Goal: Check status: Check status

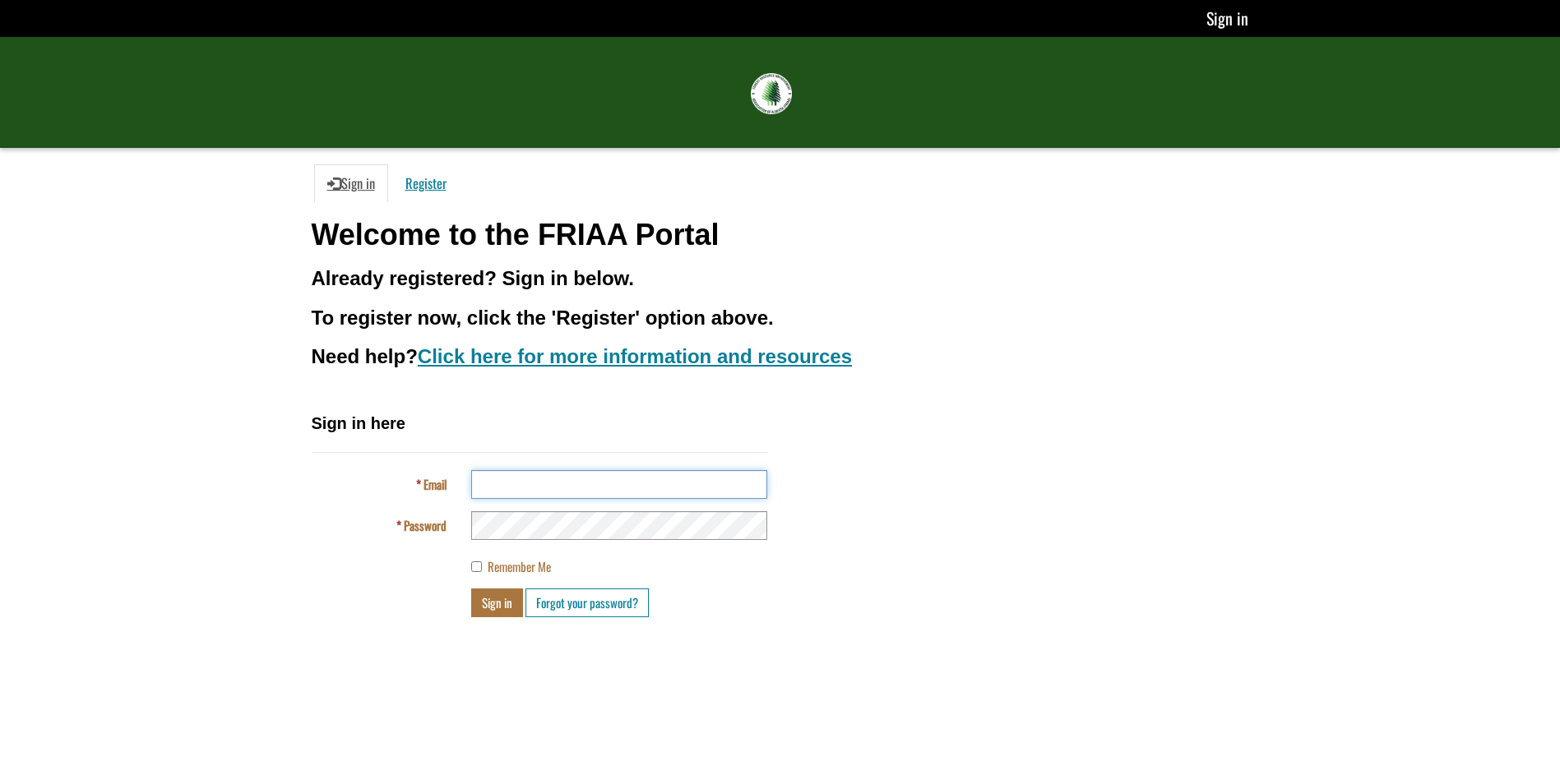
click at [518, 473] on input "Email" at bounding box center [619, 484] width 296 height 29
type input "**********"
click at [466, 601] on div "Sign in Forgot your password?" at bounding box center [619, 602] width 321 height 29
click at [488, 607] on button "Sign in" at bounding box center [497, 602] width 52 height 29
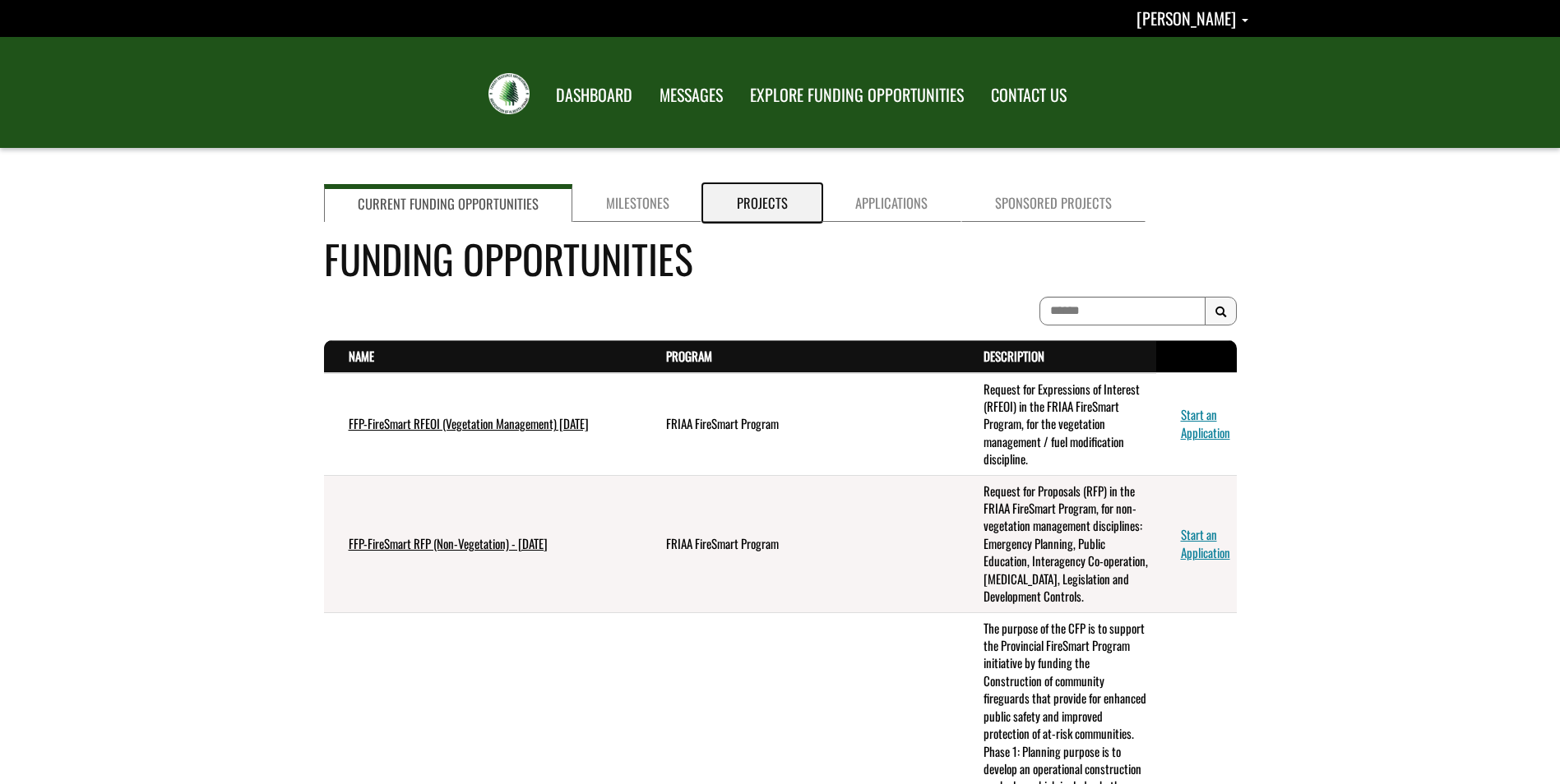
click at [758, 197] on link "Projects" at bounding box center [762, 203] width 118 height 38
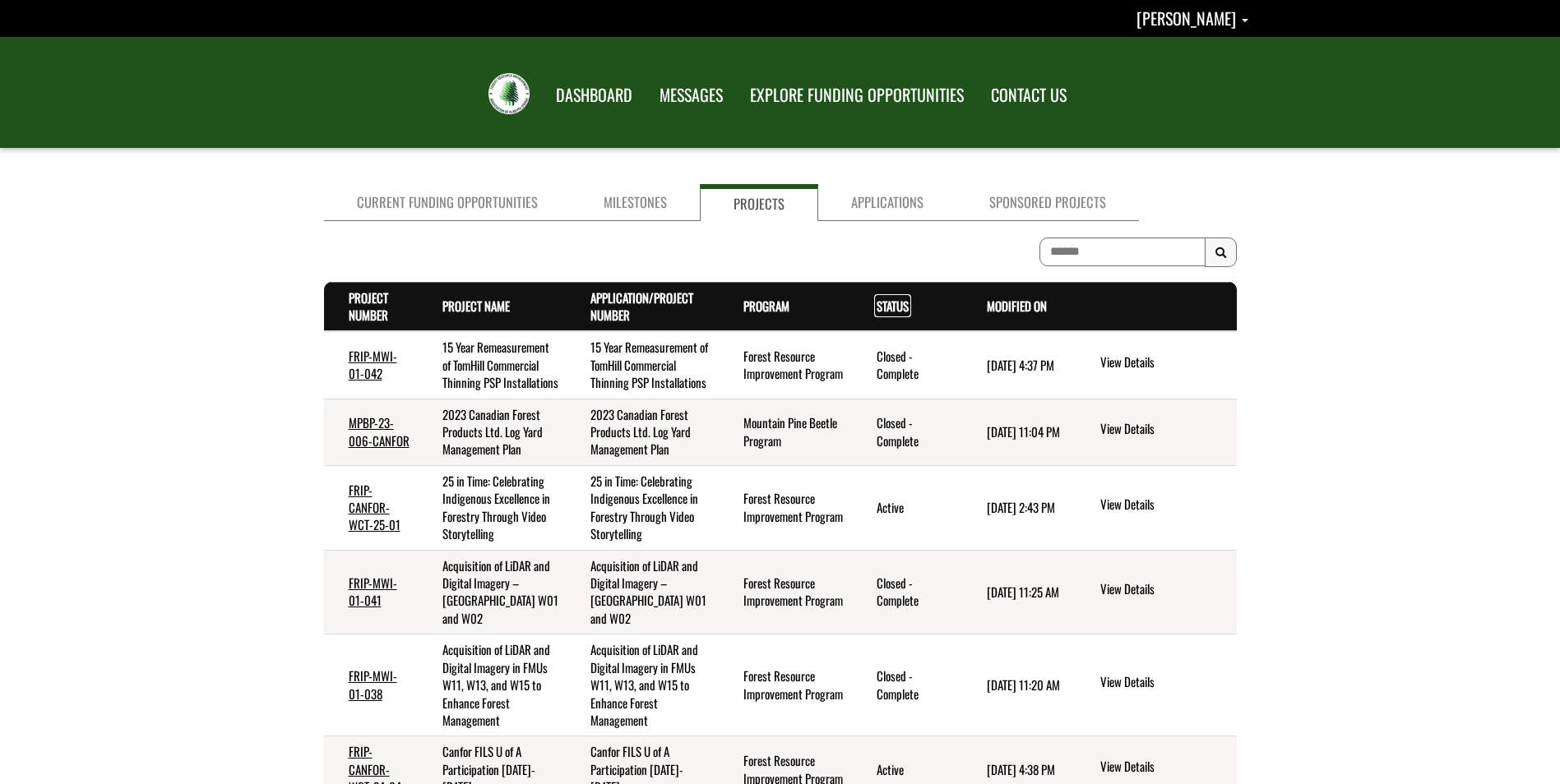
click at [894, 302] on link "Status . sort descending" at bounding box center [892, 306] width 32 height 18
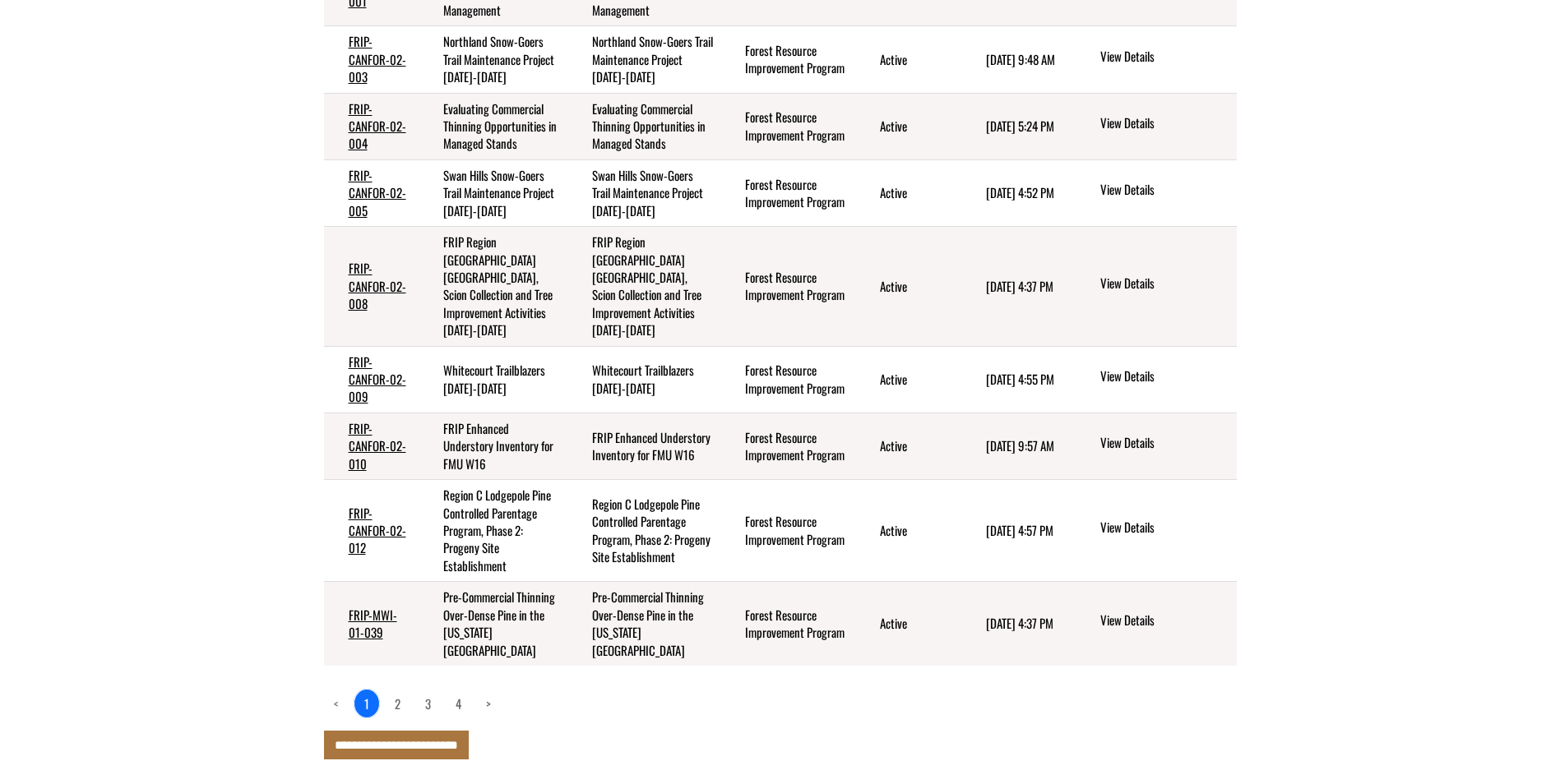
scroll to position [493, 0]
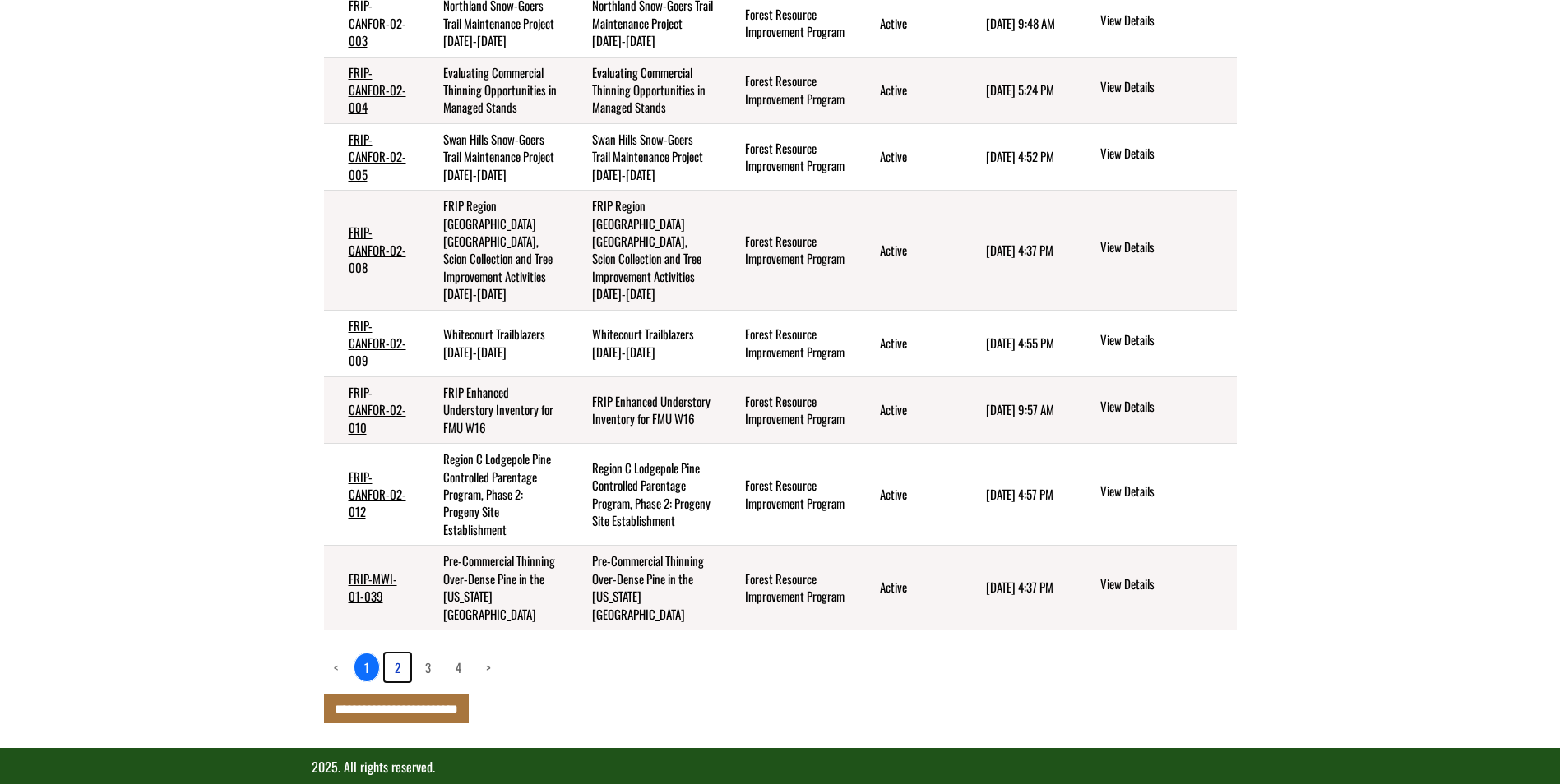
click at [396, 654] on link "2" at bounding box center [397, 668] width 26 height 28
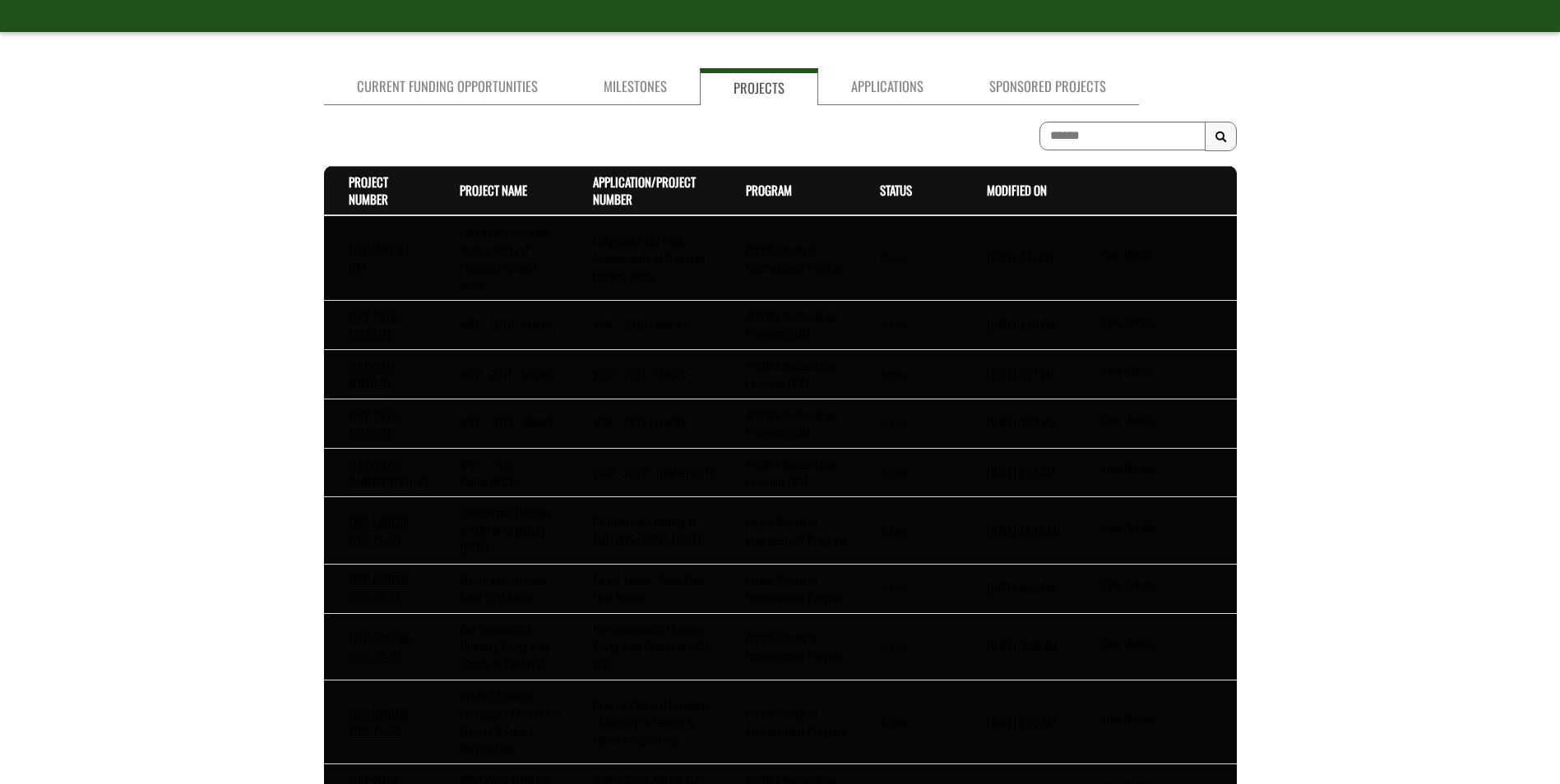
scroll to position [321, 0]
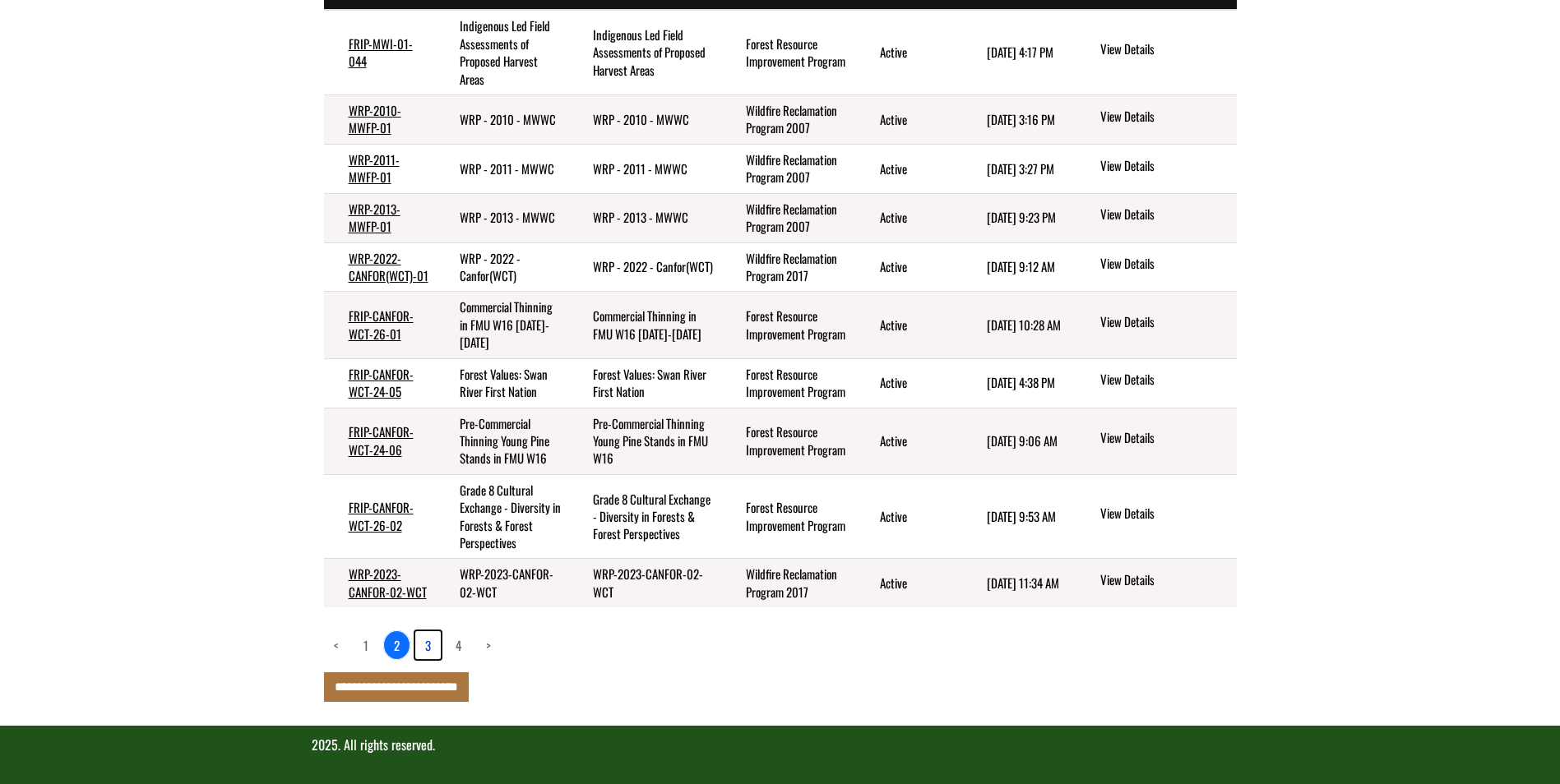
click at [430, 644] on link "3" at bounding box center [427, 645] width 26 height 28
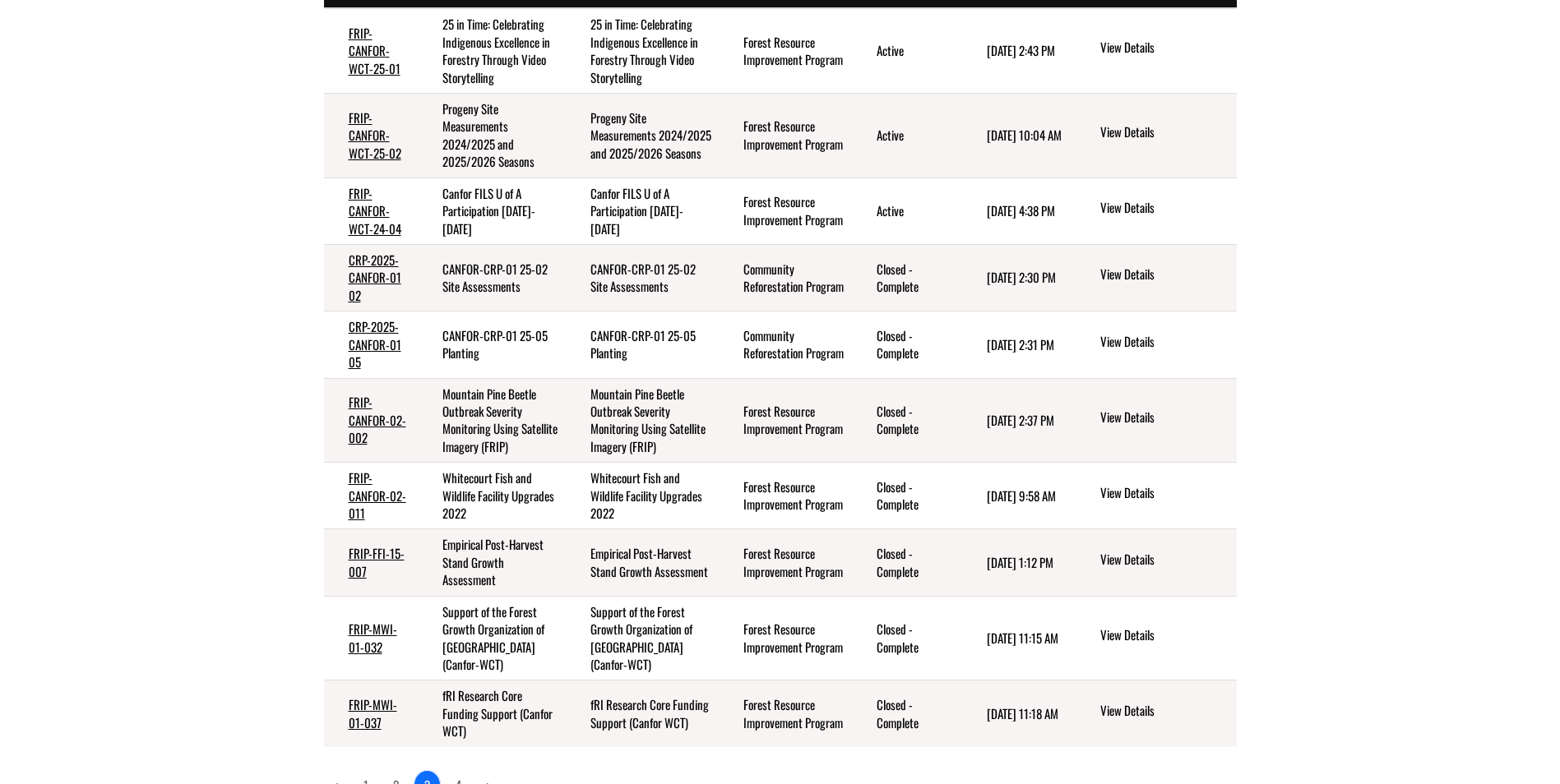
scroll to position [297, 0]
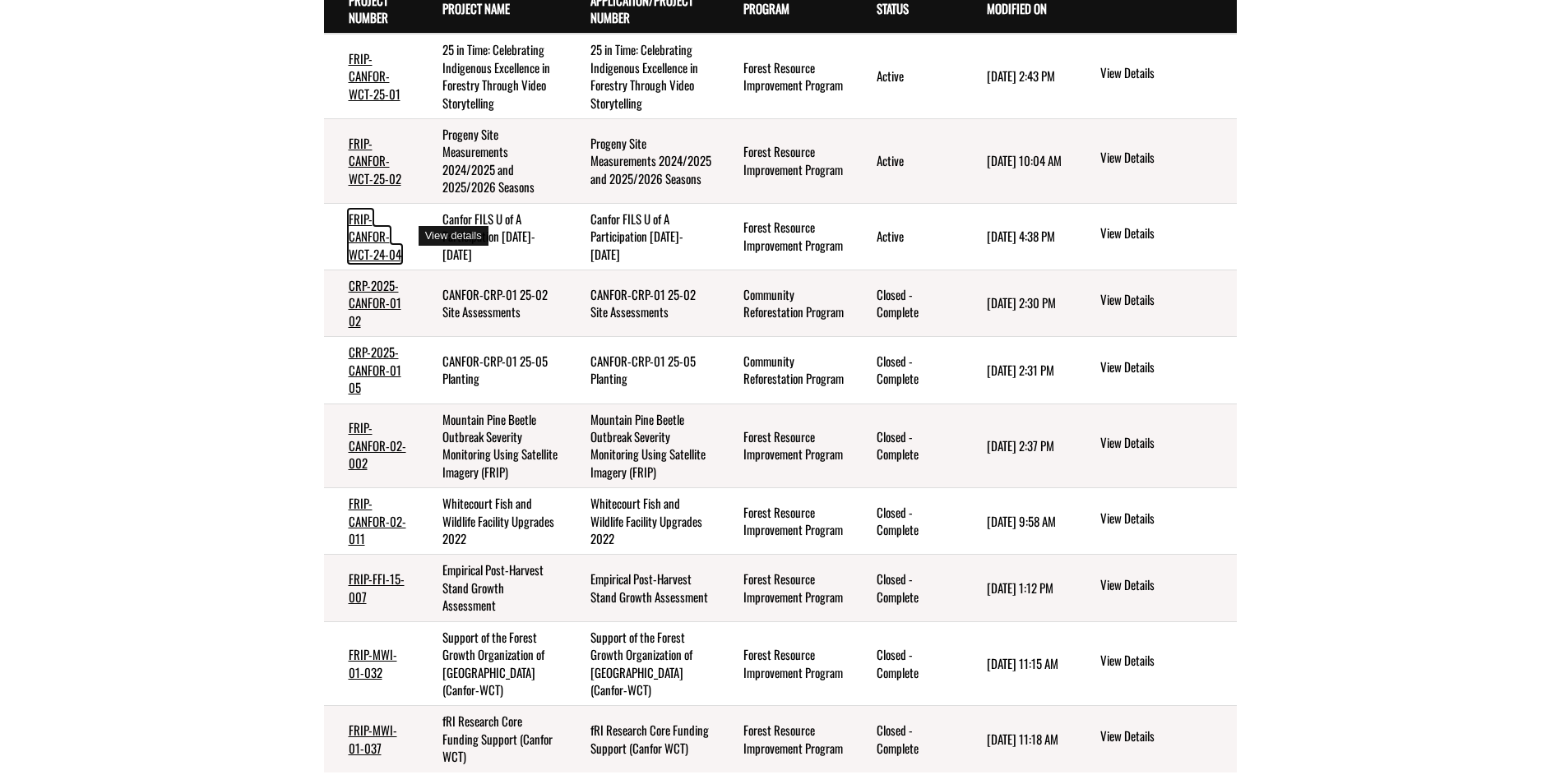
click at [382, 248] on link "FRIP-CANFOR-WCT-24-04" at bounding box center [375, 236] width 53 height 54
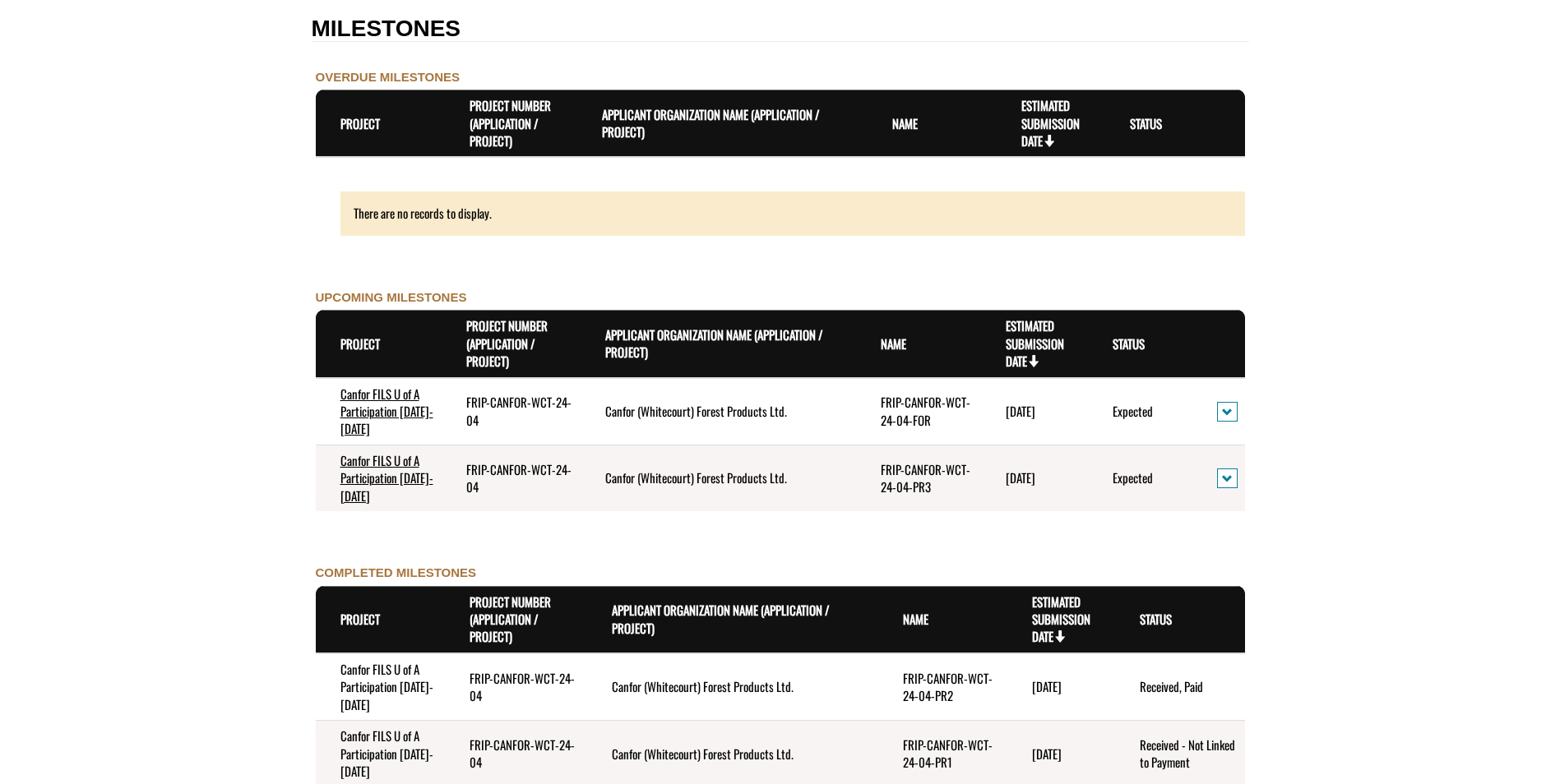
scroll to position [1562, 0]
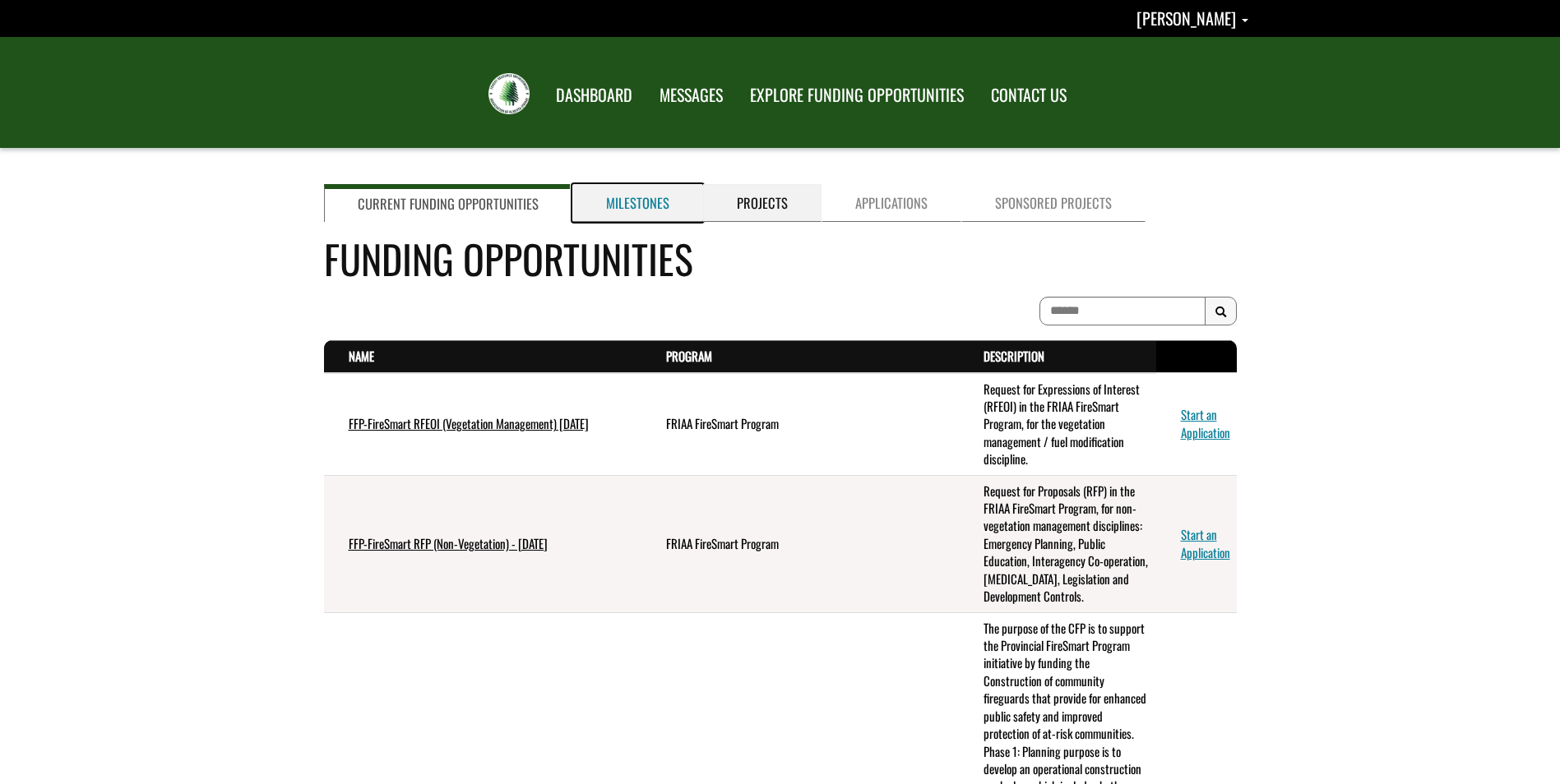
drag, startPoint x: 611, startPoint y: 203, endPoint x: 726, endPoint y: 200, distance: 115.0
click at [612, 203] on link "Milestones" at bounding box center [638, 203] width 131 height 38
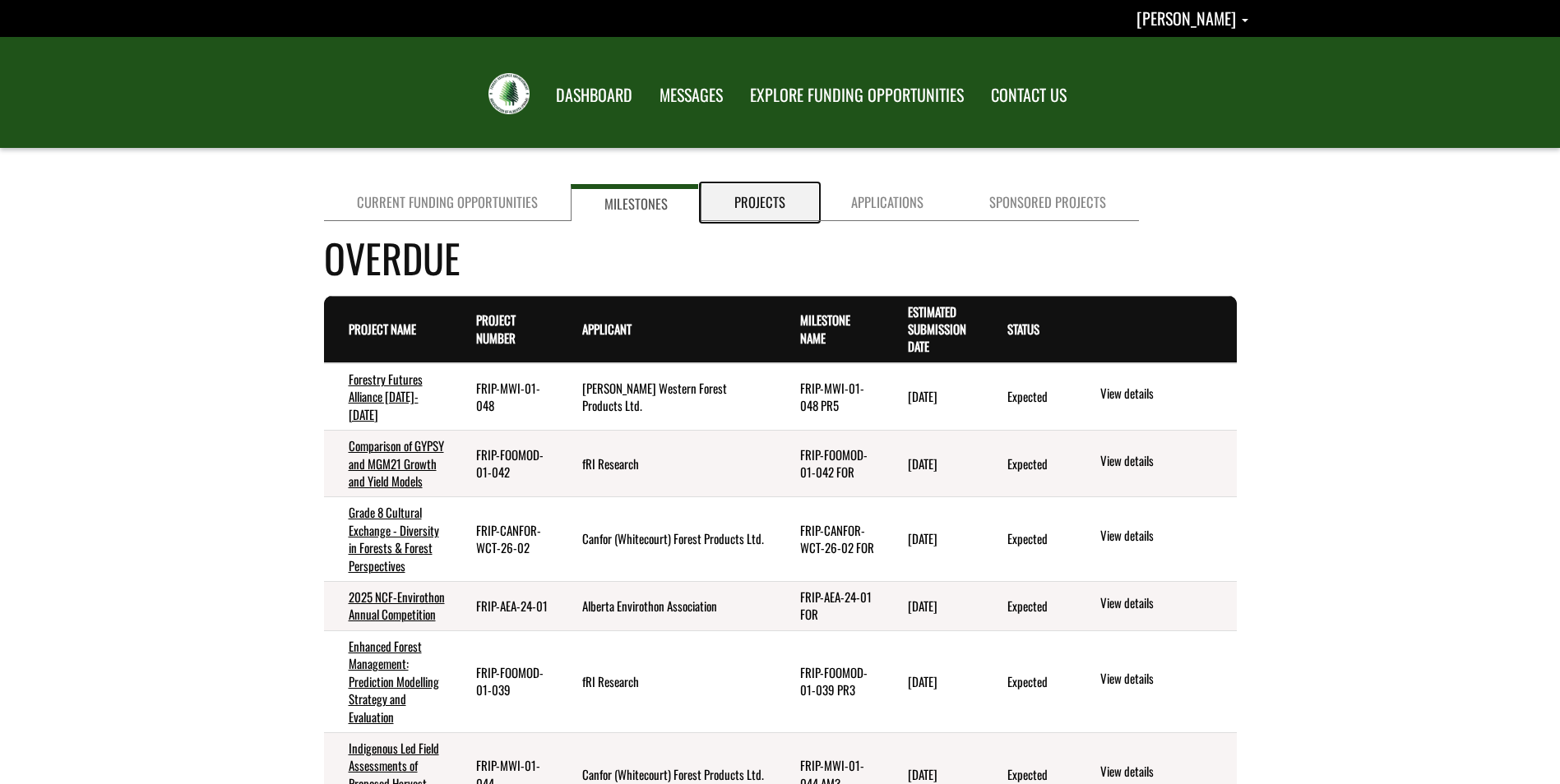
click at [767, 200] on link "Projects" at bounding box center [759, 202] width 117 height 37
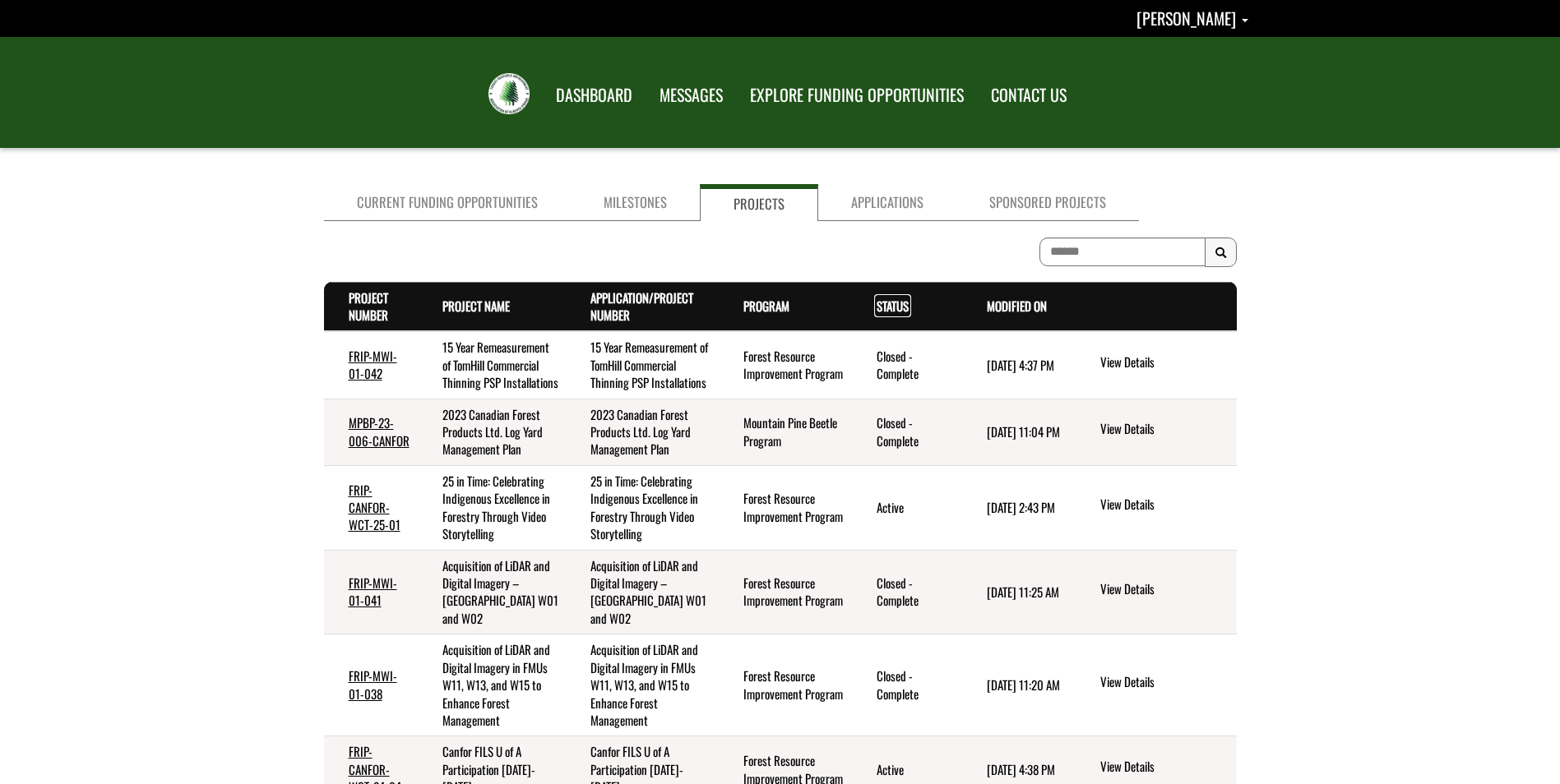
click at [897, 307] on link "Status . sort descending" at bounding box center [892, 306] width 32 height 18
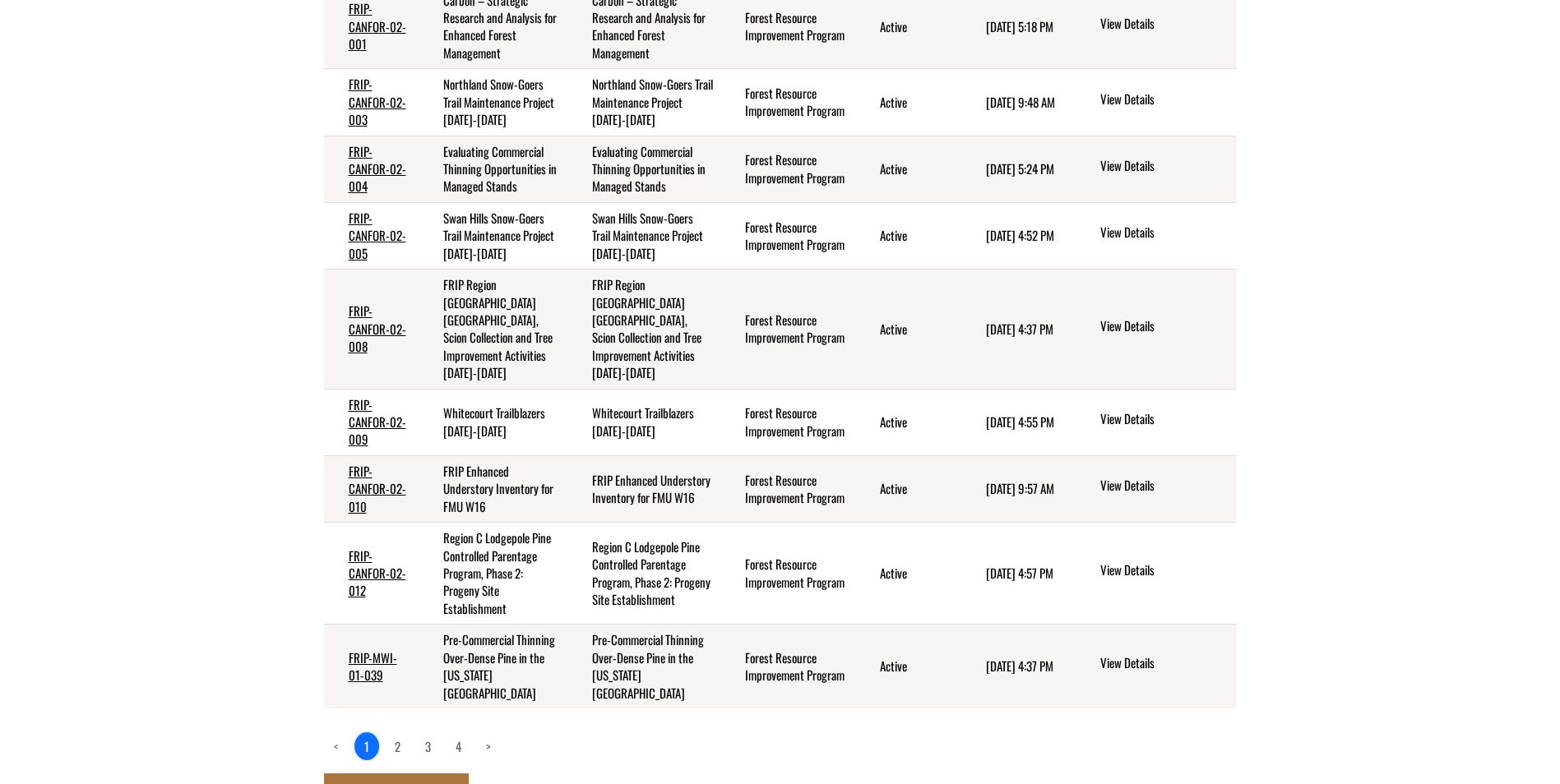
scroll to position [493, 0]
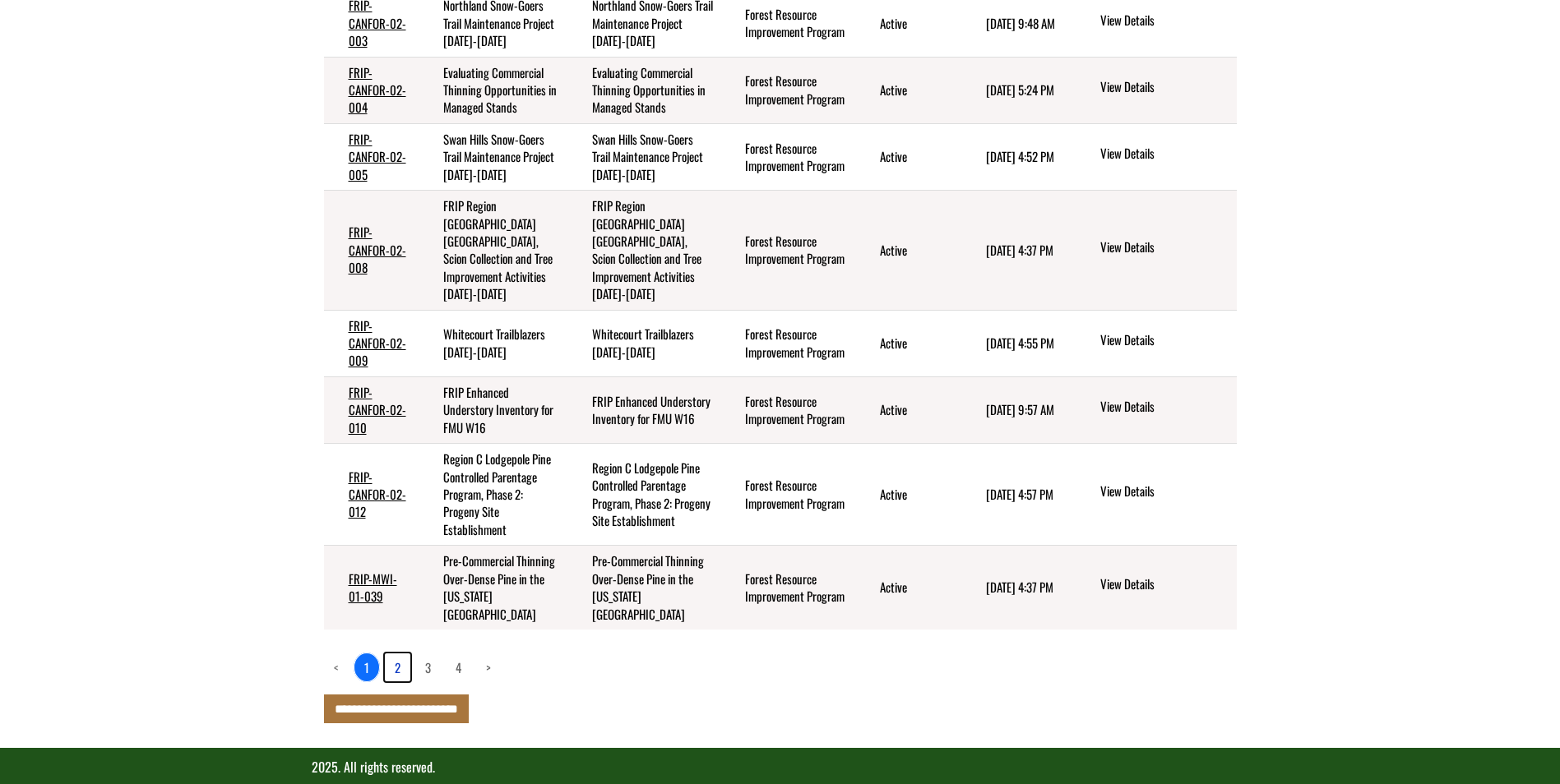
click at [402, 653] on link "2" at bounding box center [397, 668] width 26 height 28
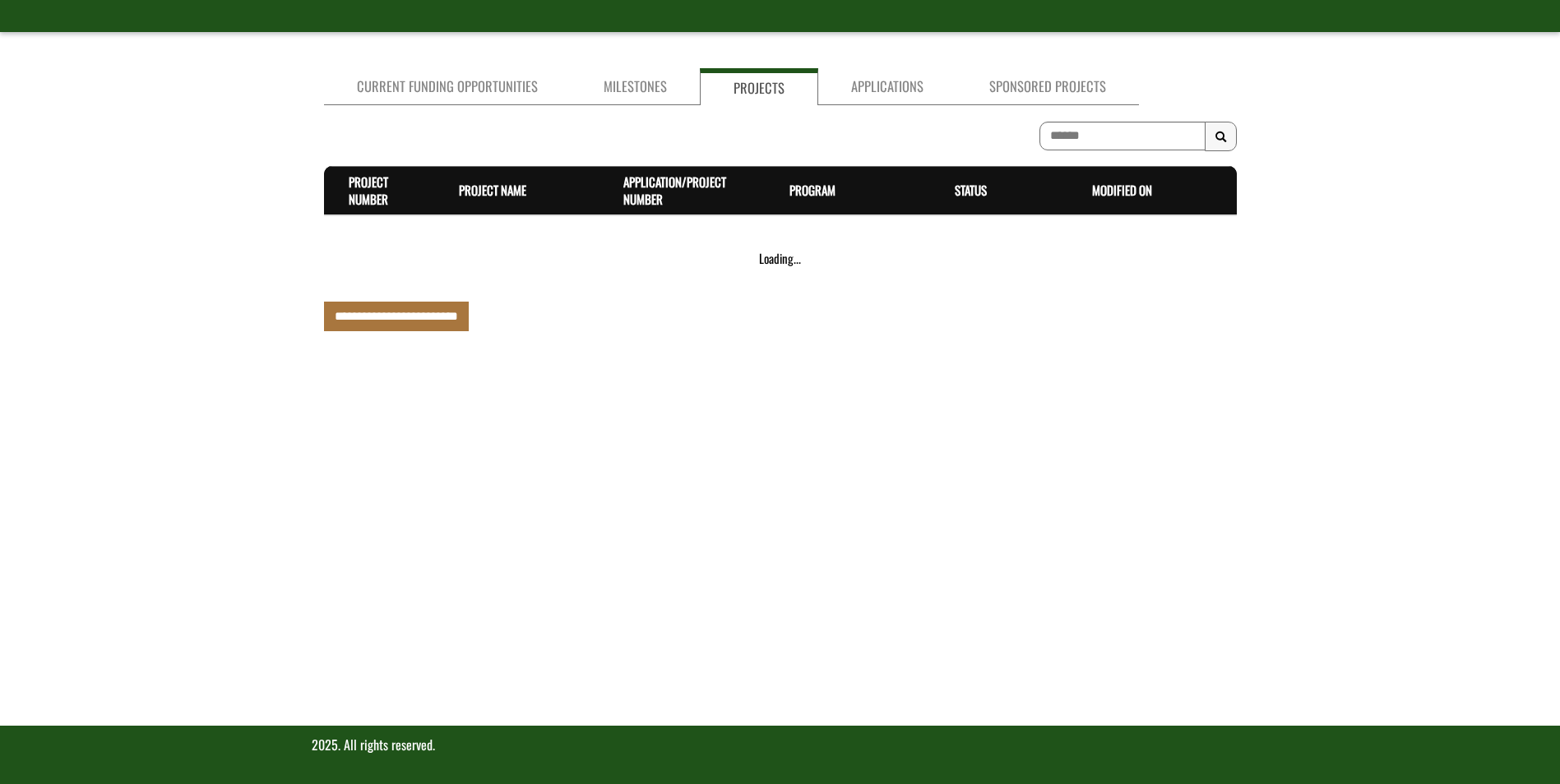
scroll to position [321, 0]
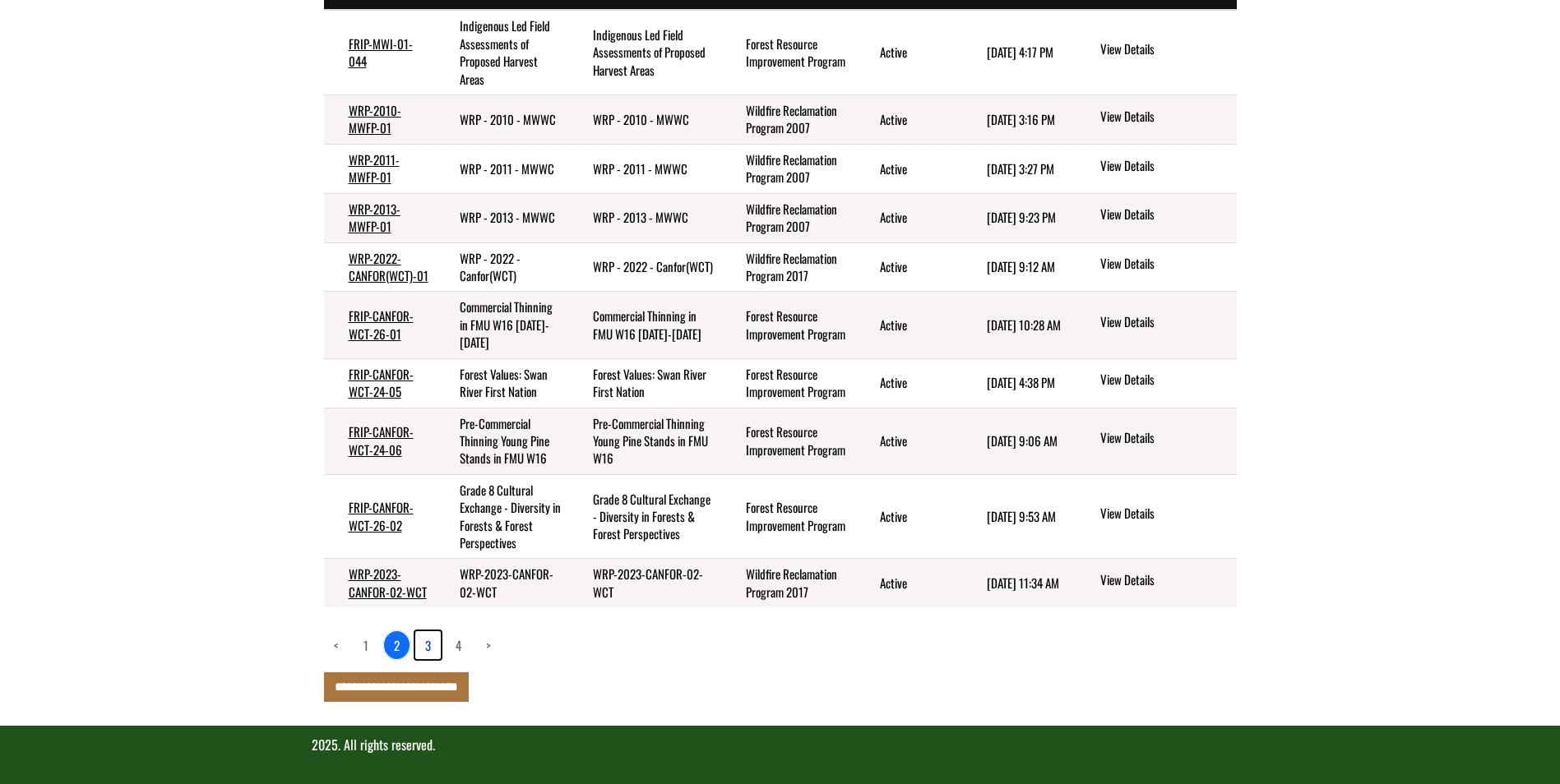
click at [420, 656] on link "3" at bounding box center [427, 645] width 26 height 28
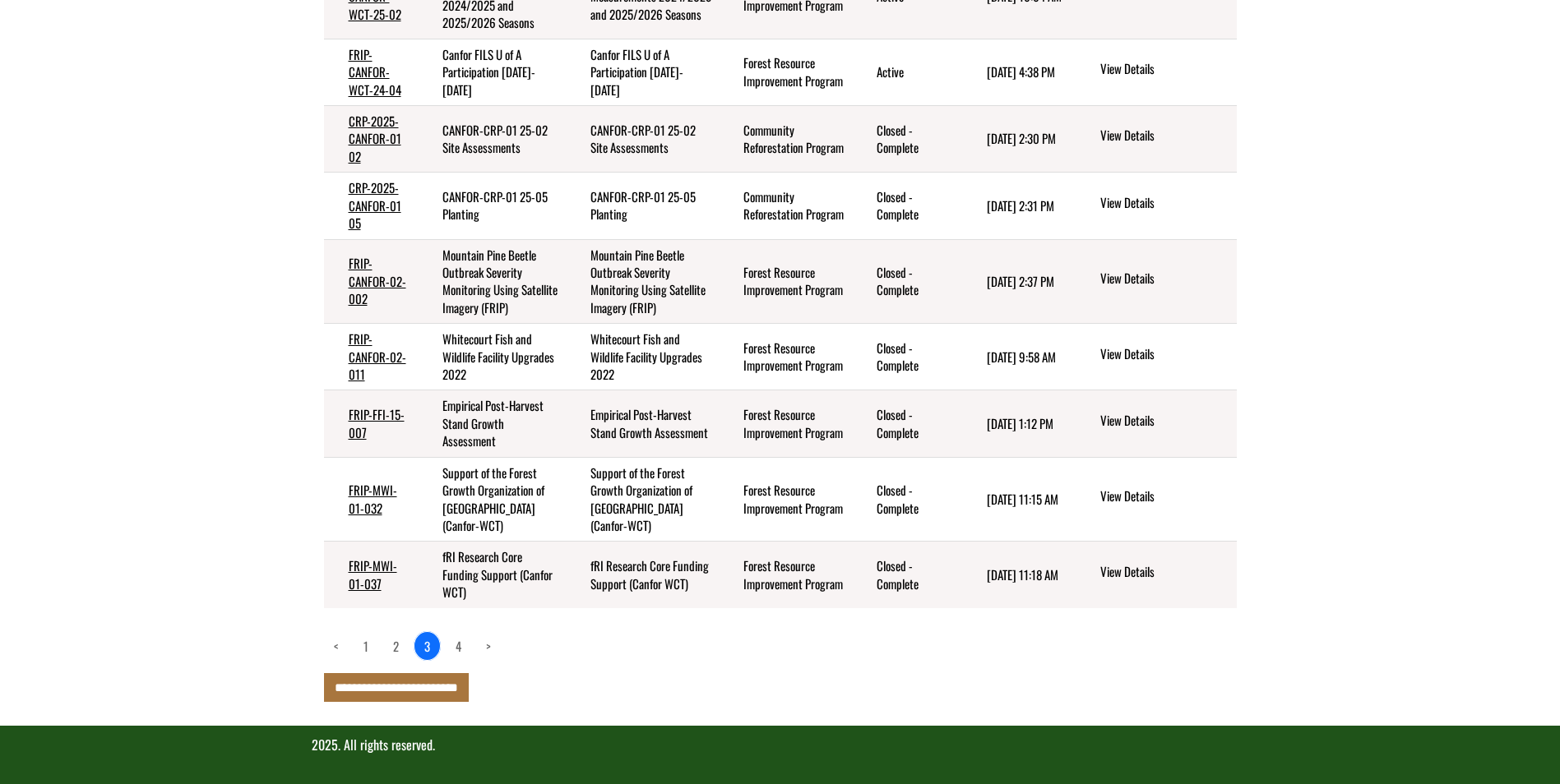
scroll to position [216, 0]
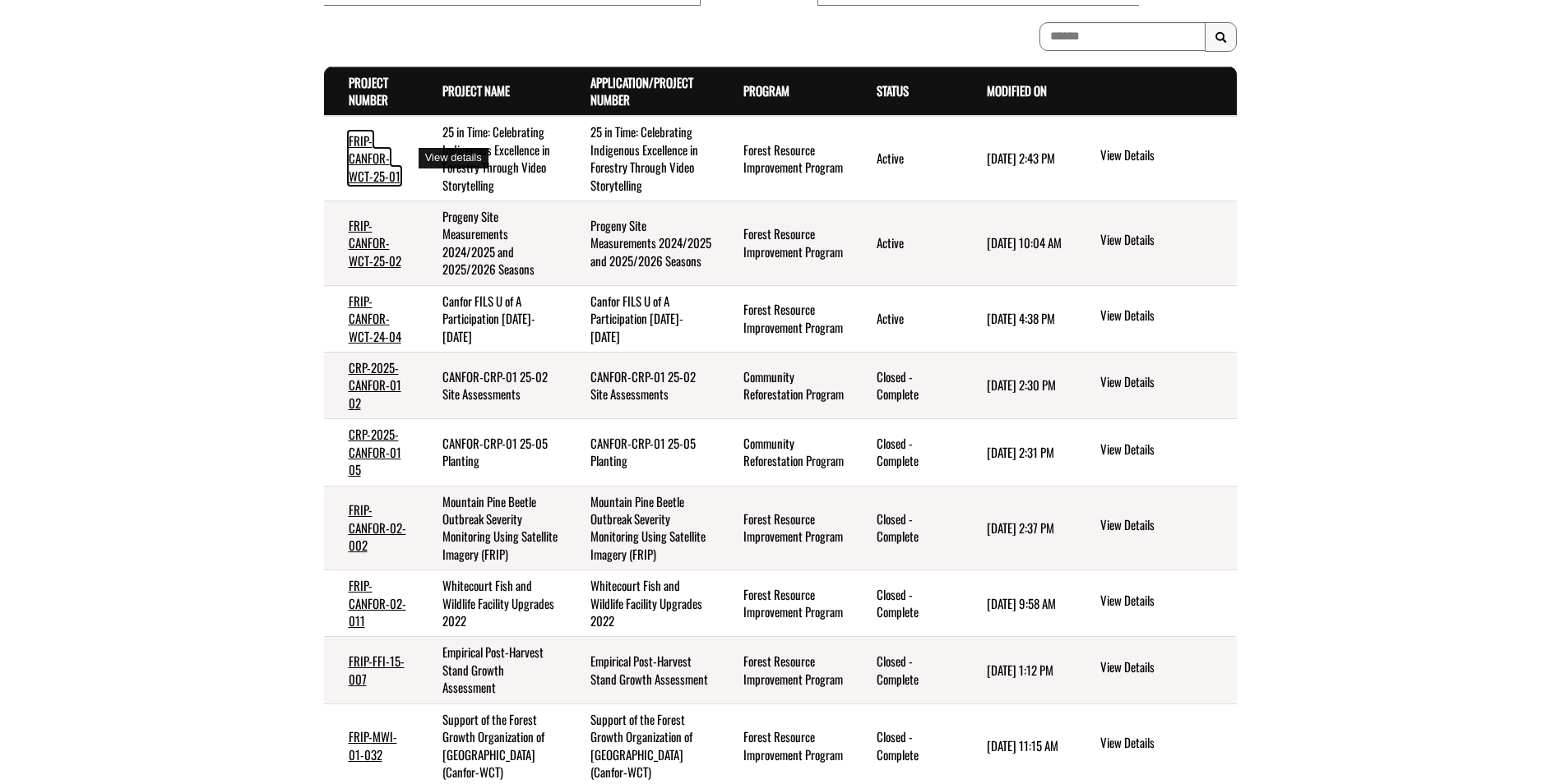
click at [384, 163] on link "FRIP-CANFOR-WCT-25-01" at bounding box center [374, 158] width 52 height 54
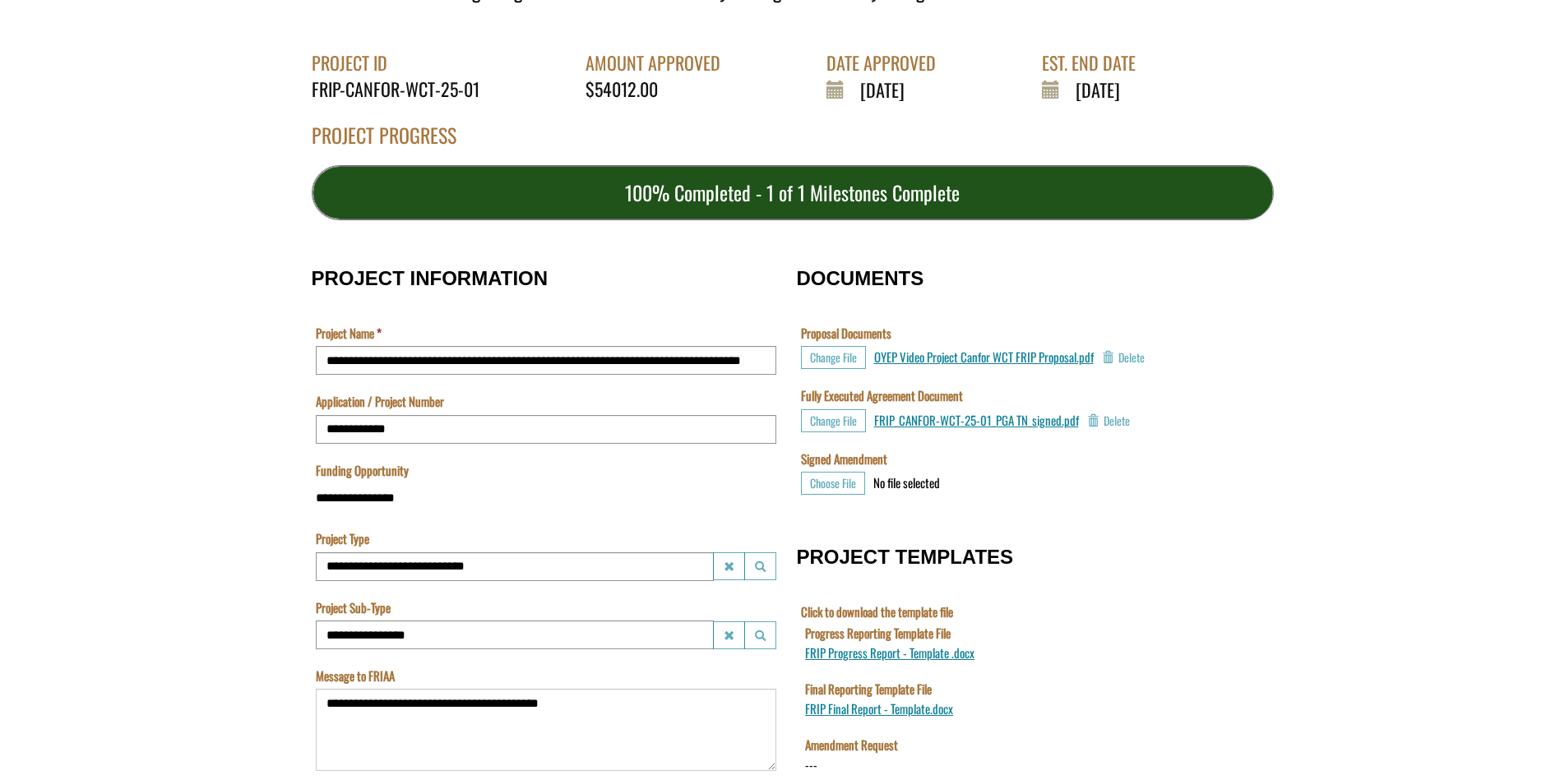
scroll to position [164, 0]
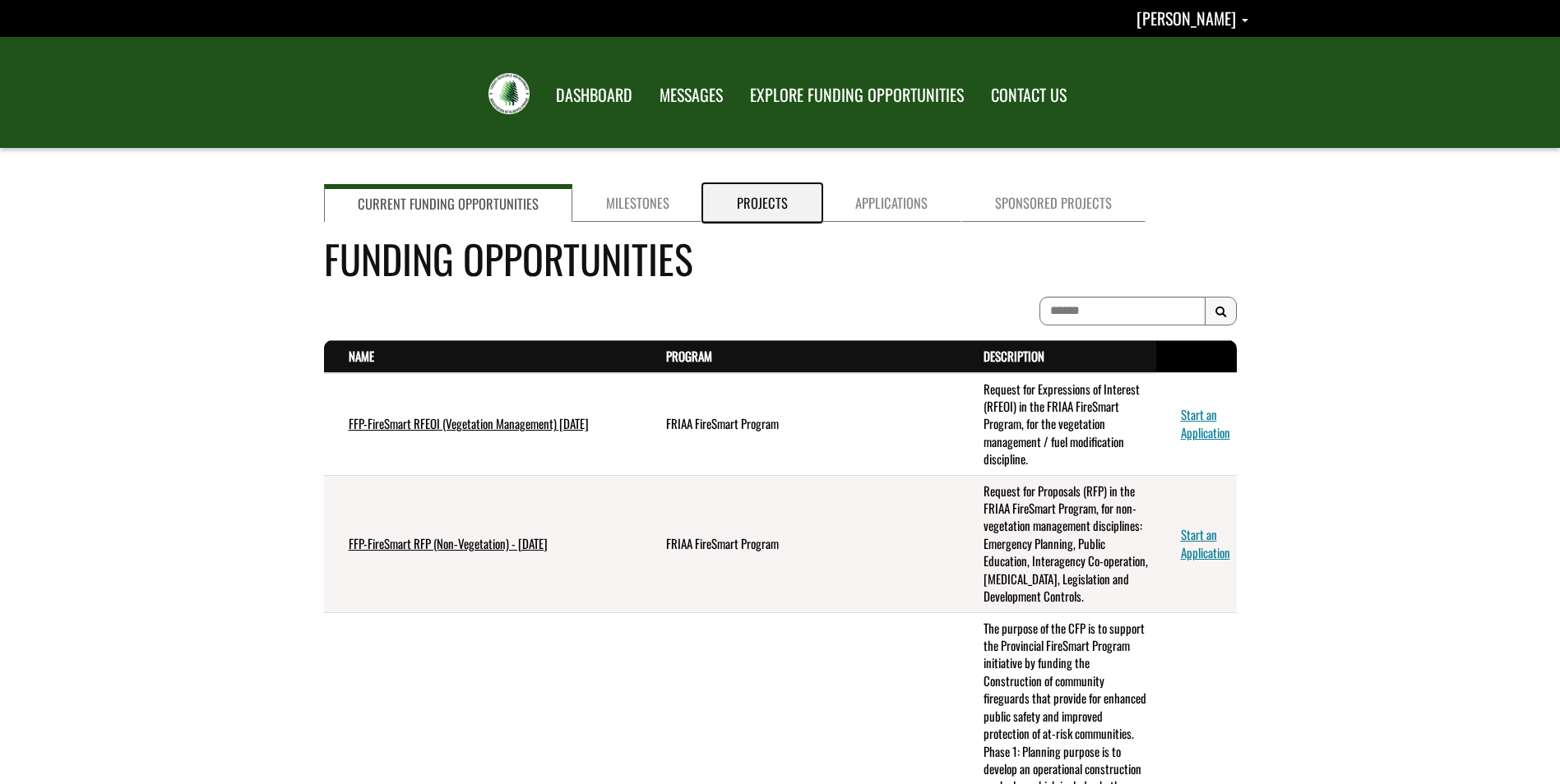
click at [777, 202] on link "Projects" at bounding box center [762, 203] width 118 height 38
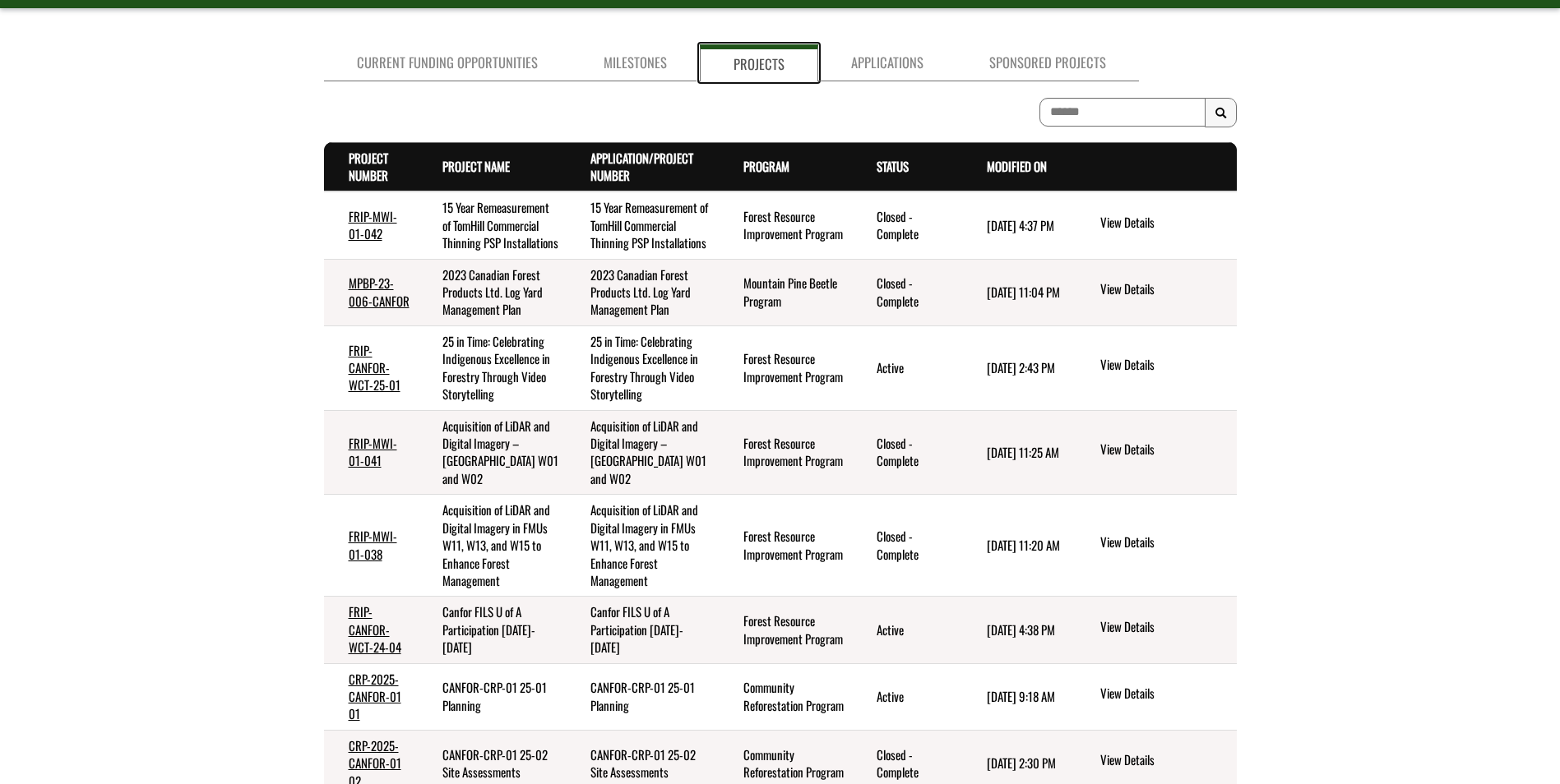
scroll to position [4, 0]
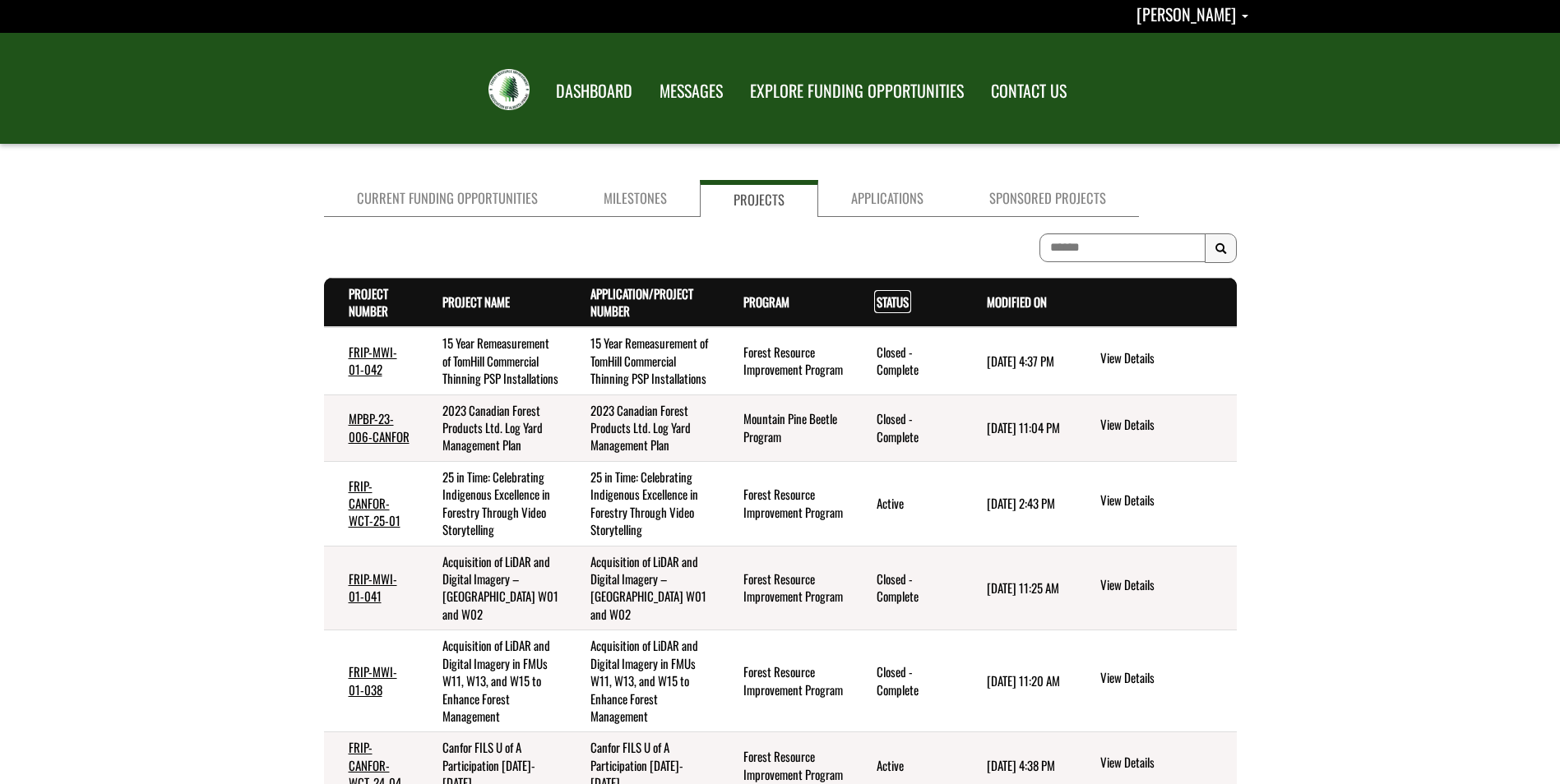
click at [884, 306] on link "Status . sort descending" at bounding box center [892, 302] width 32 height 18
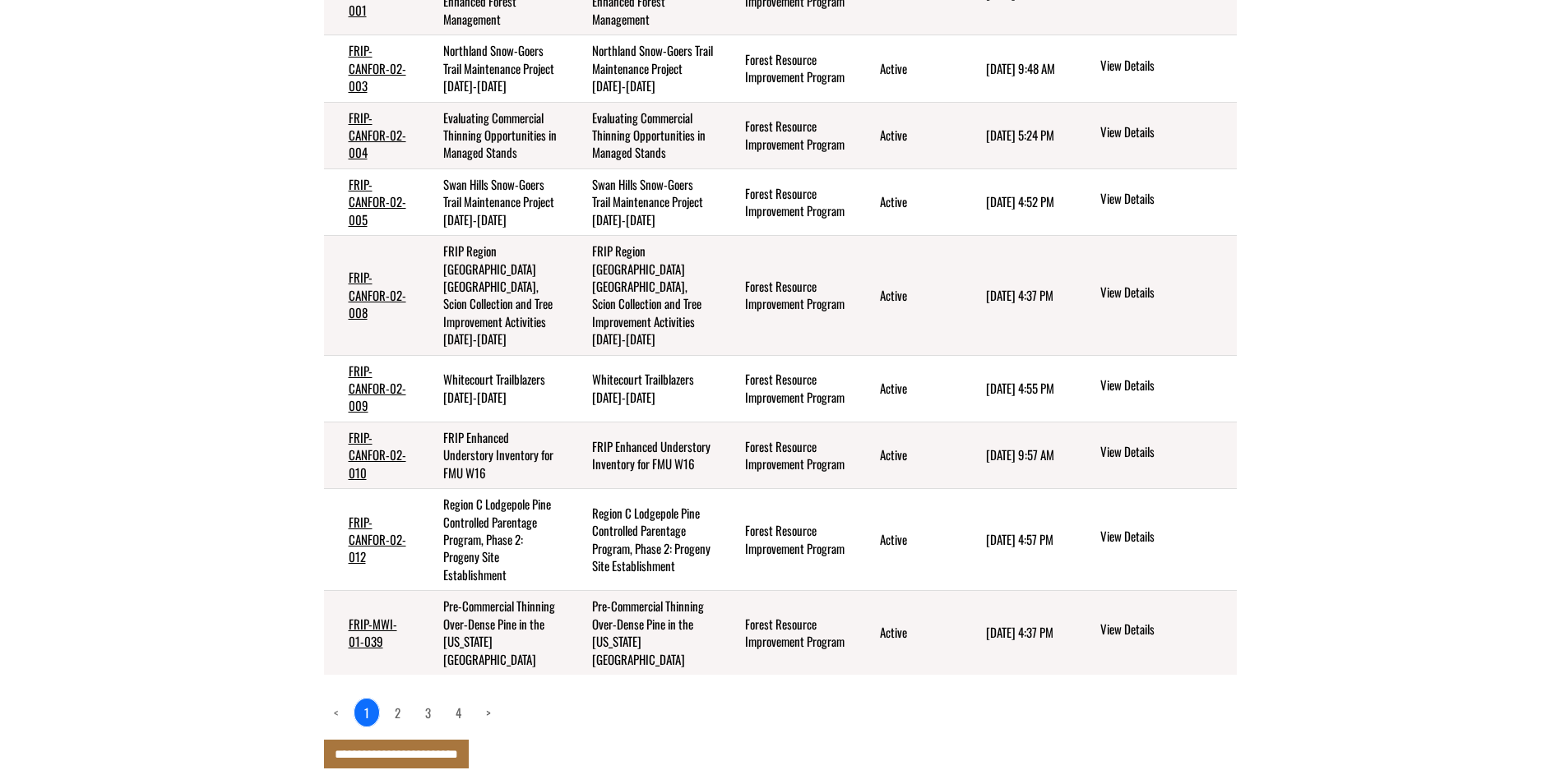
scroll to position [497, 0]
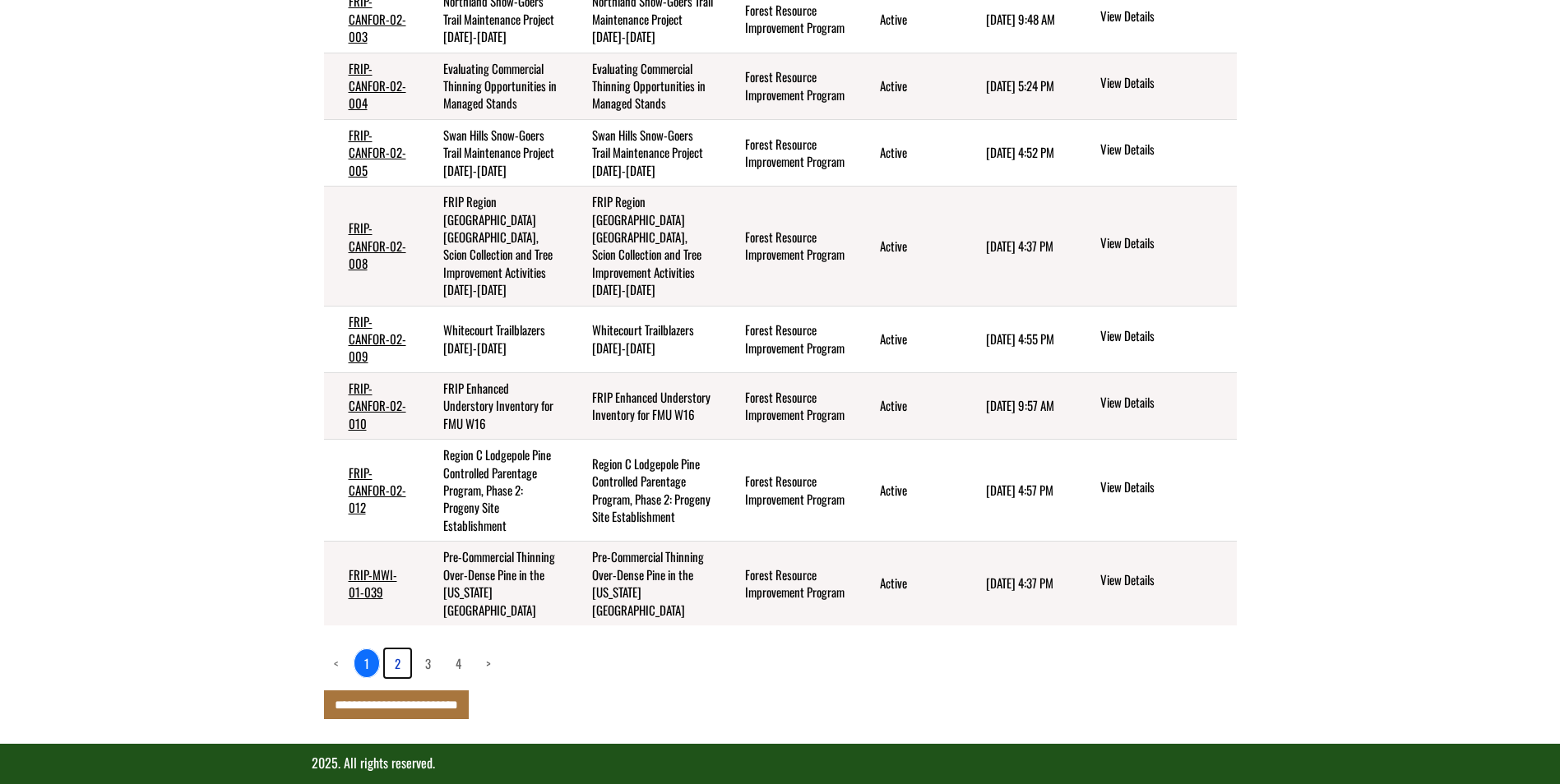
click at [397, 649] on link "2" at bounding box center [397, 663] width 26 height 28
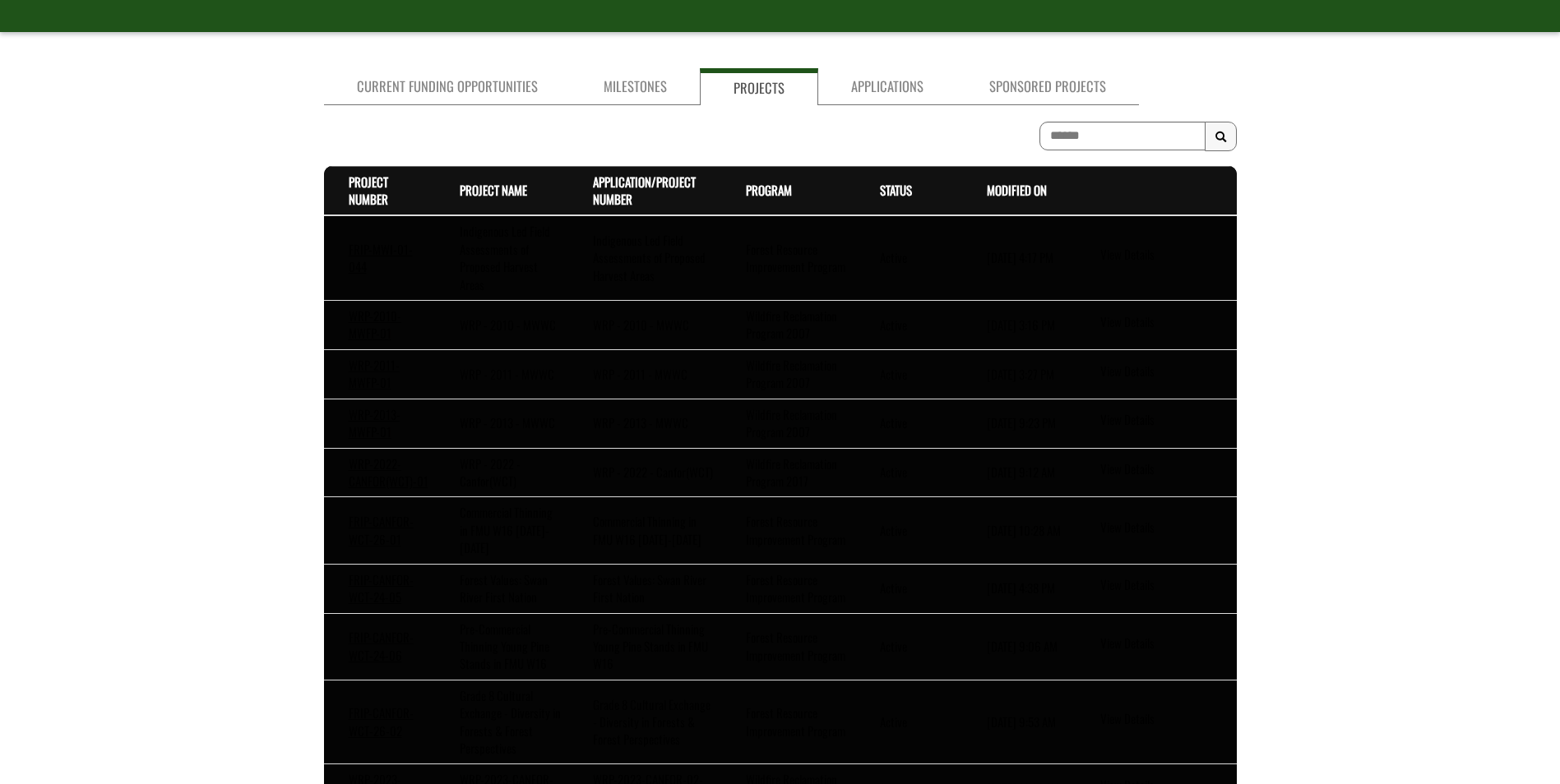
scroll to position [321, 0]
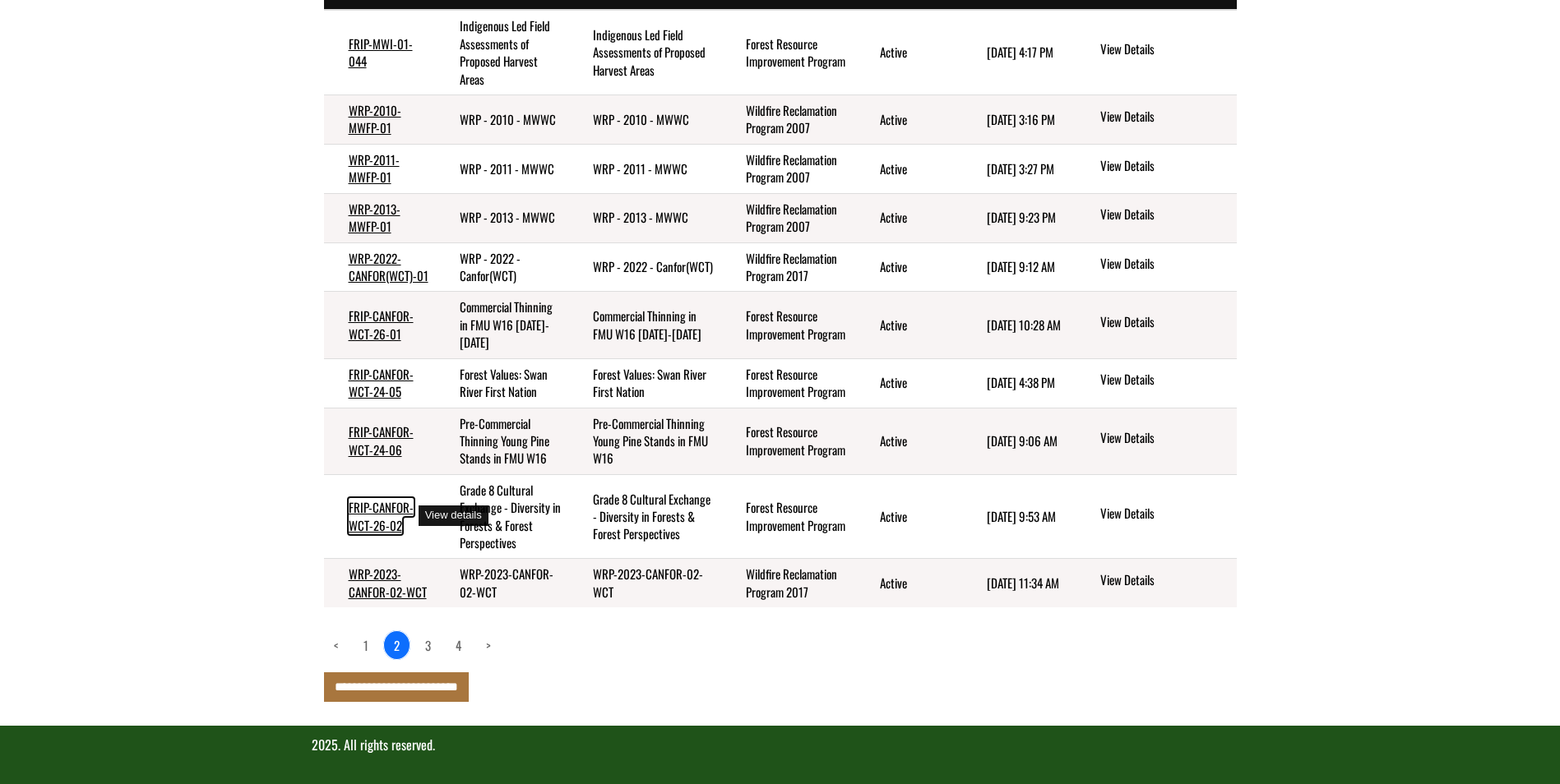
click at [379, 525] on link "FRIP-CANFOR-WCT-26-02" at bounding box center [381, 516] width 65 height 36
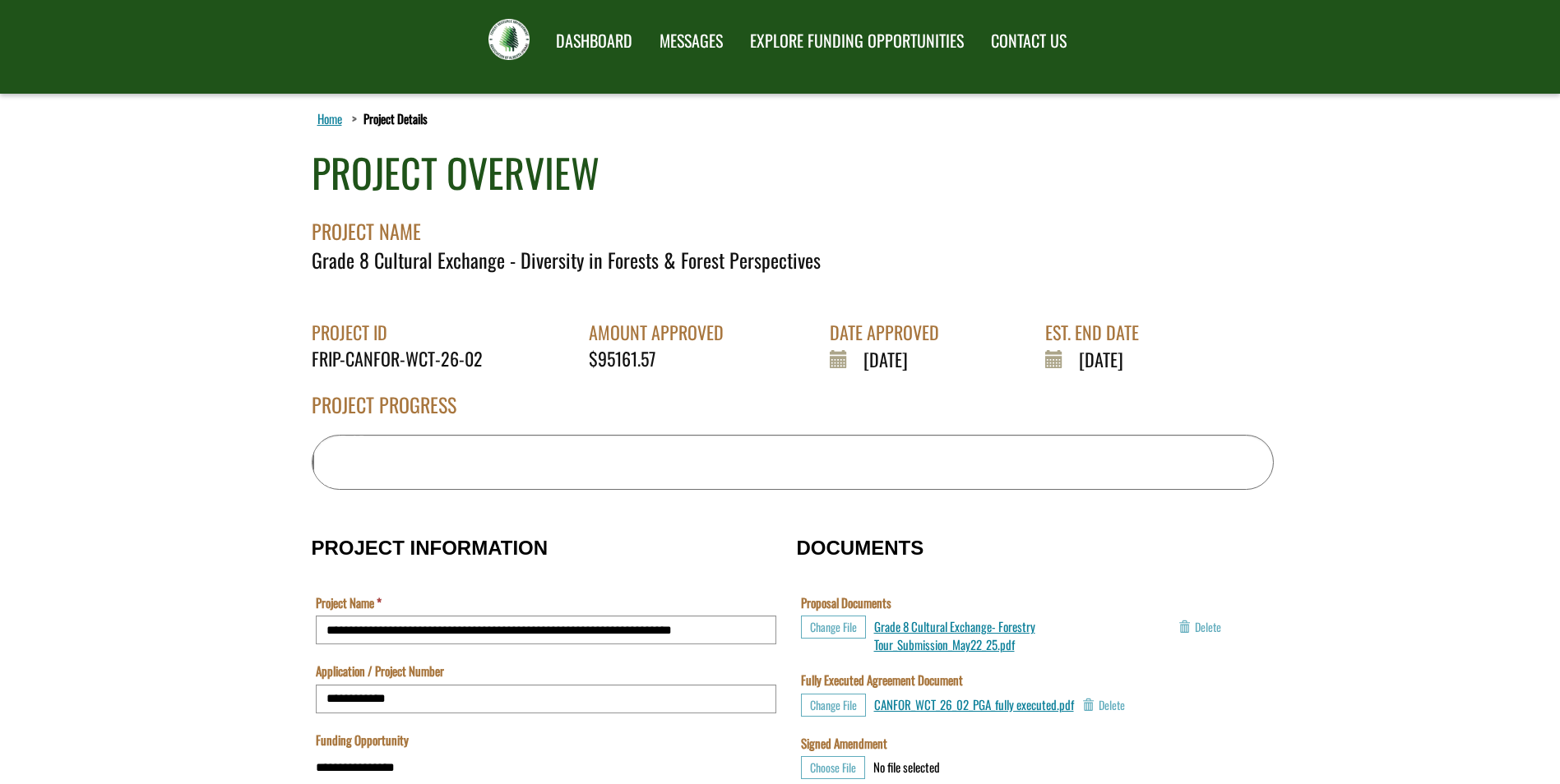
scroll to position [83, 0]
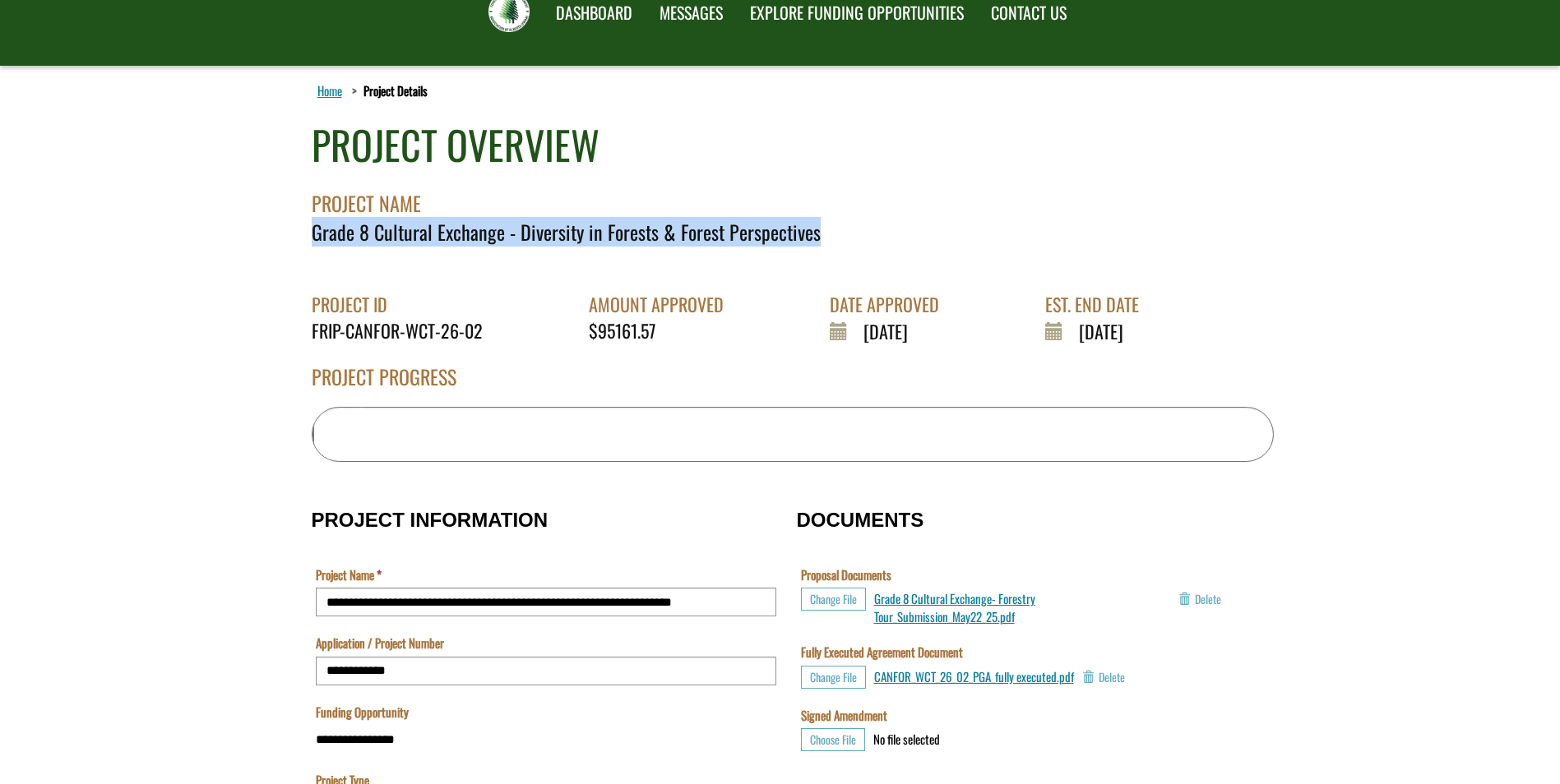
drag, startPoint x: 811, startPoint y: 239, endPoint x: 291, endPoint y: 234, distance: 520.0
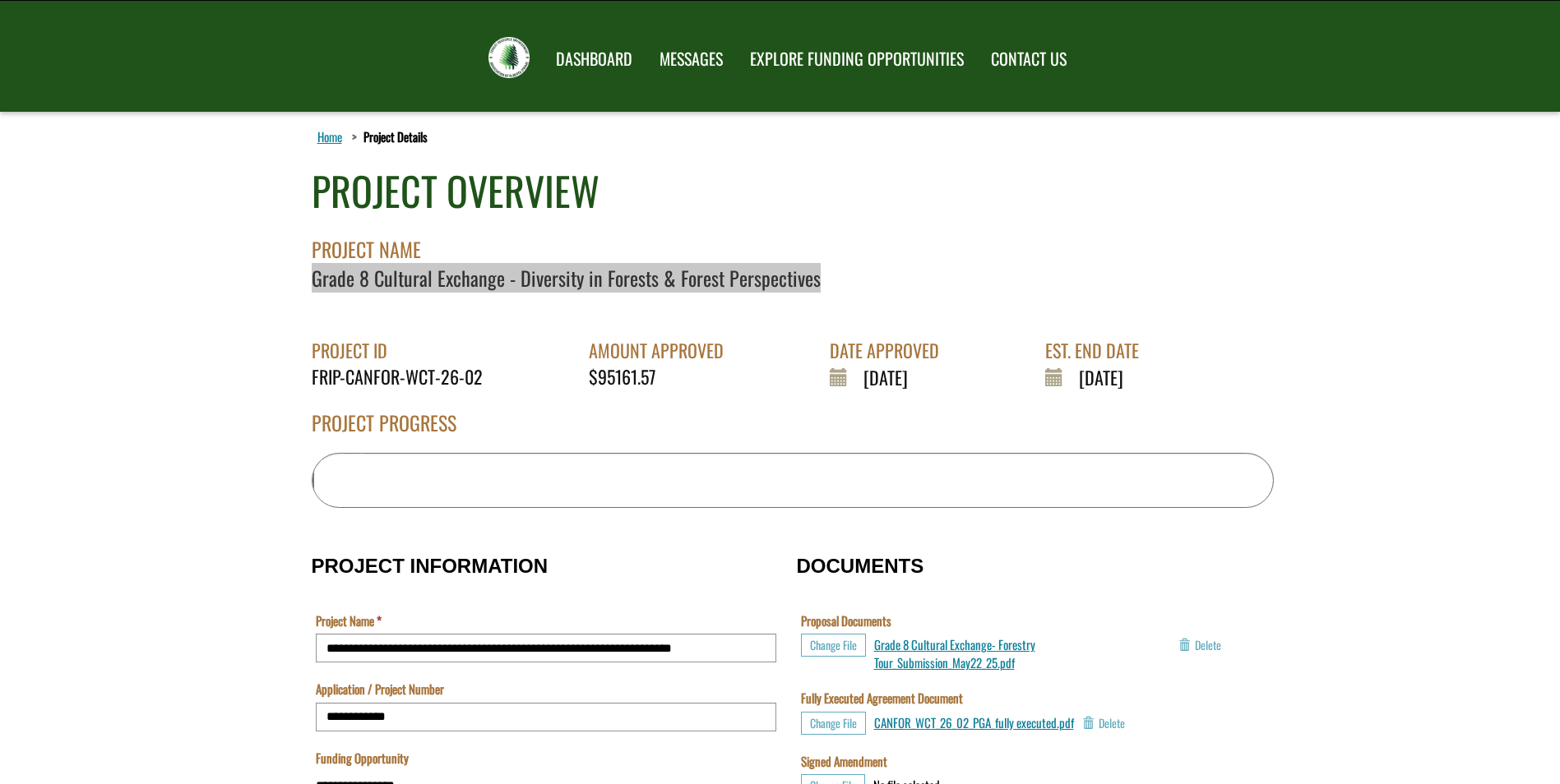
scroll to position [0, 0]
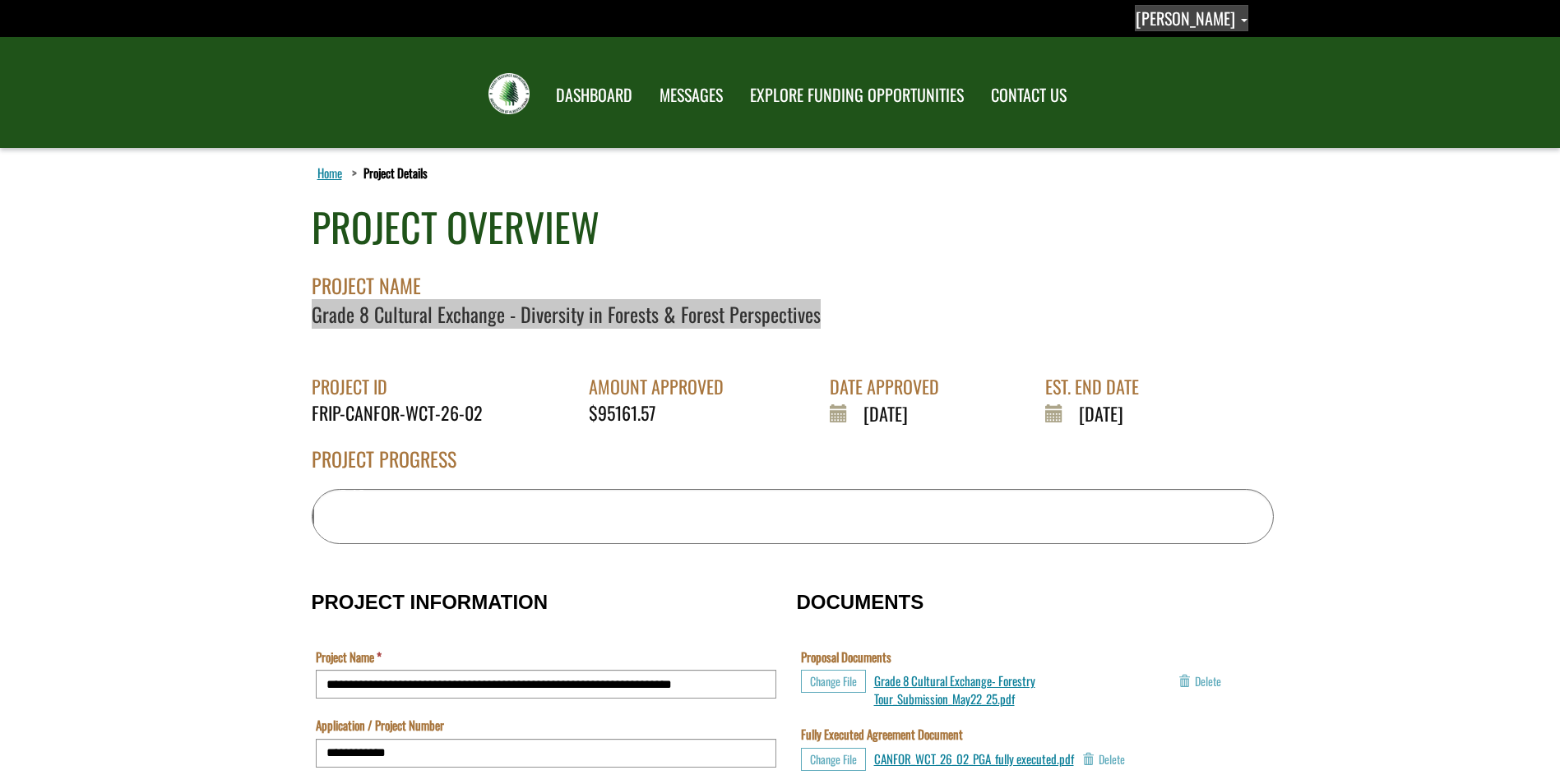
click at [1204, 17] on span "Abbie Gottert" at bounding box center [1185, 18] width 99 height 25
click at [1194, 88] on link "Sign out" at bounding box center [1182, 87] width 127 height 22
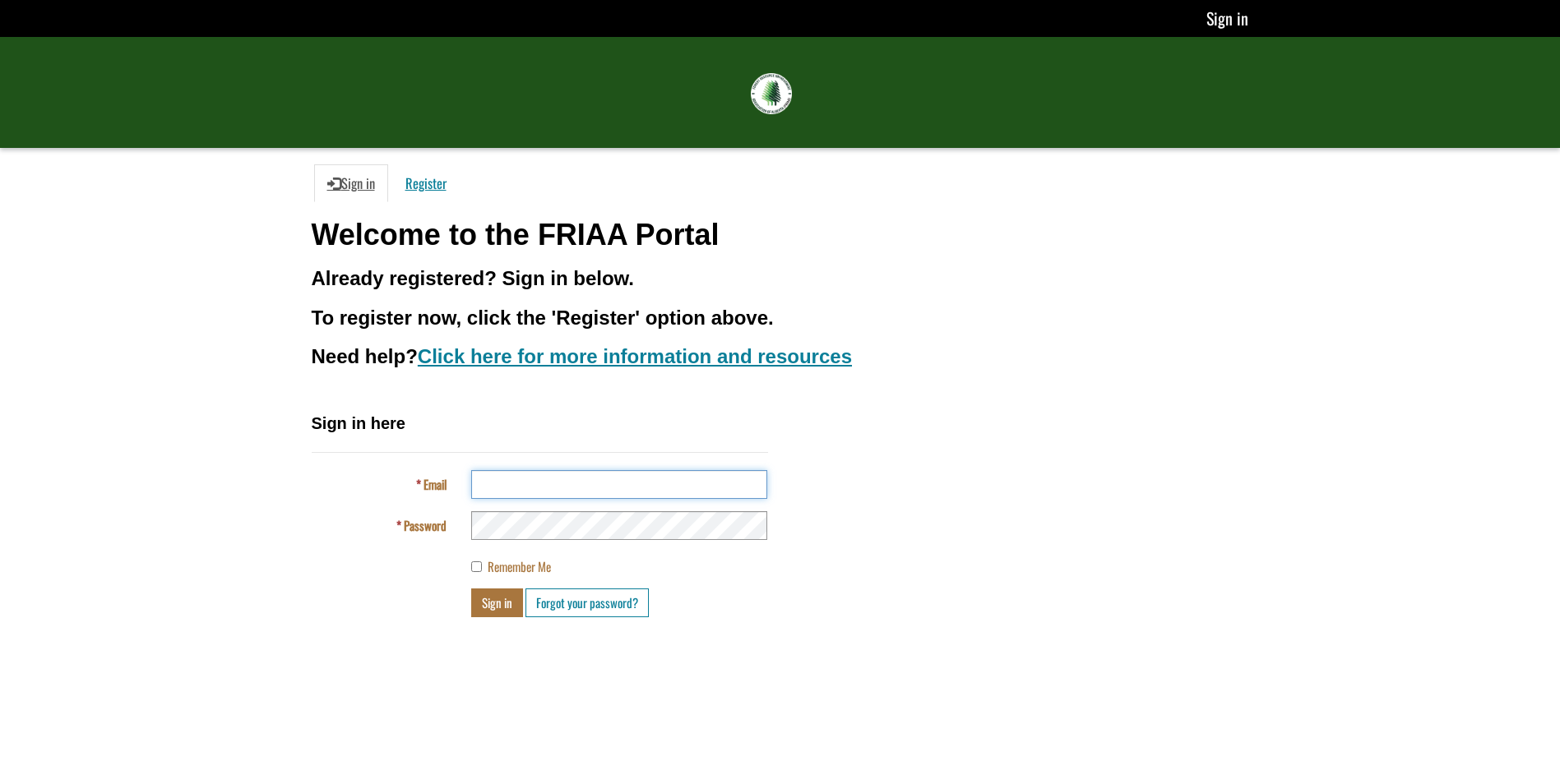
click at [493, 482] on input "Email" at bounding box center [619, 484] width 296 height 29
type input "**********"
click at [492, 599] on button "Sign in" at bounding box center [497, 602] width 52 height 29
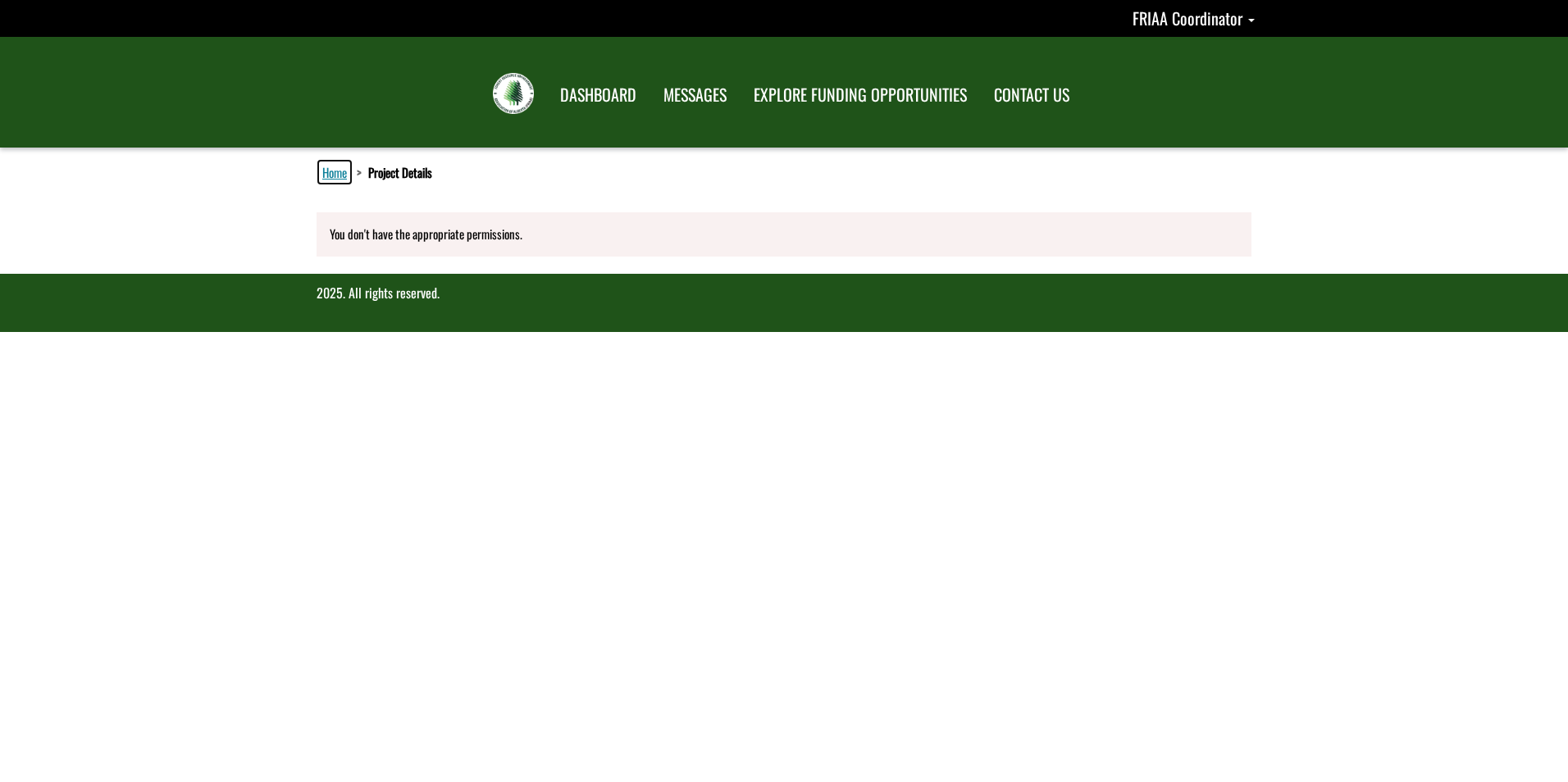
click at [330, 175] on link "Home" at bounding box center [335, 172] width 31 height 21
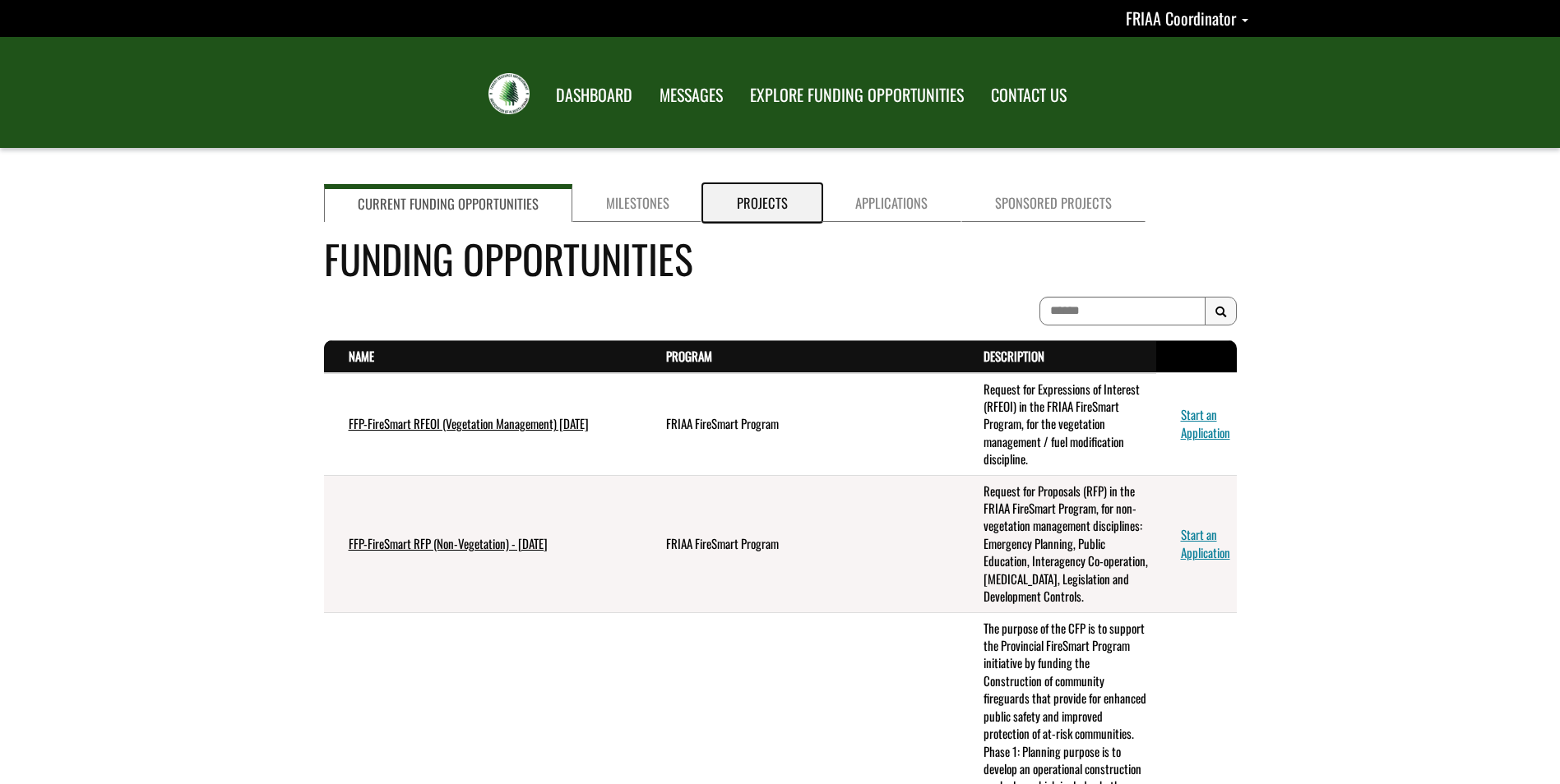
click at [740, 202] on link "Projects" at bounding box center [762, 203] width 118 height 38
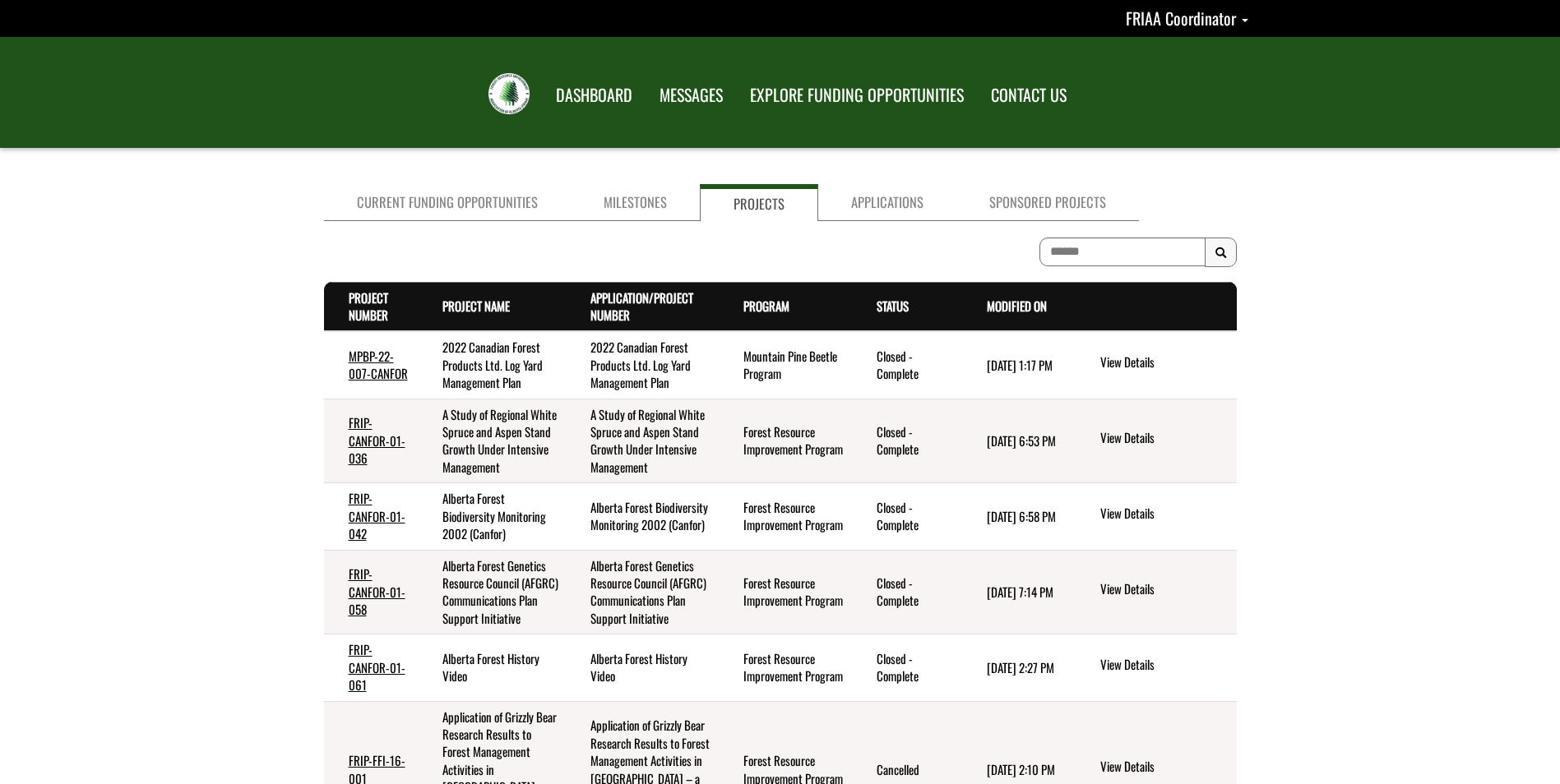
click at [852, 311] on th "Status . sort descending" at bounding box center [906, 306] width 110 height 50
click at [920, 321] on th "Status . sort descending" at bounding box center [906, 306] width 110 height 50
click at [896, 315] on th "Status . sort descending" at bounding box center [906, 306] width 110 height 50
click at [896, 310] on link "Status . sort descending" at bounding box center [892, 306] width 32 height 18
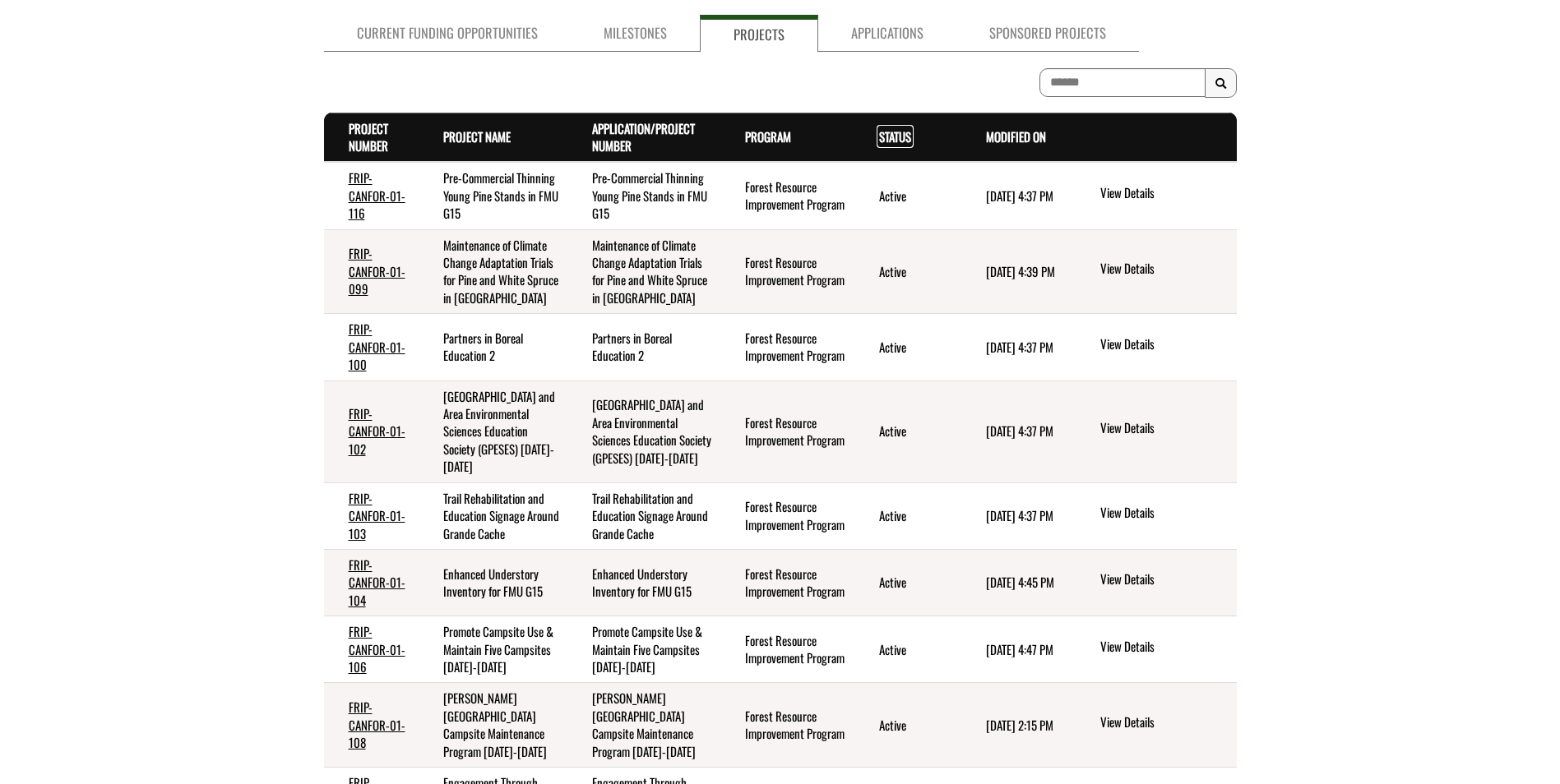
scroll to position [292, 0]
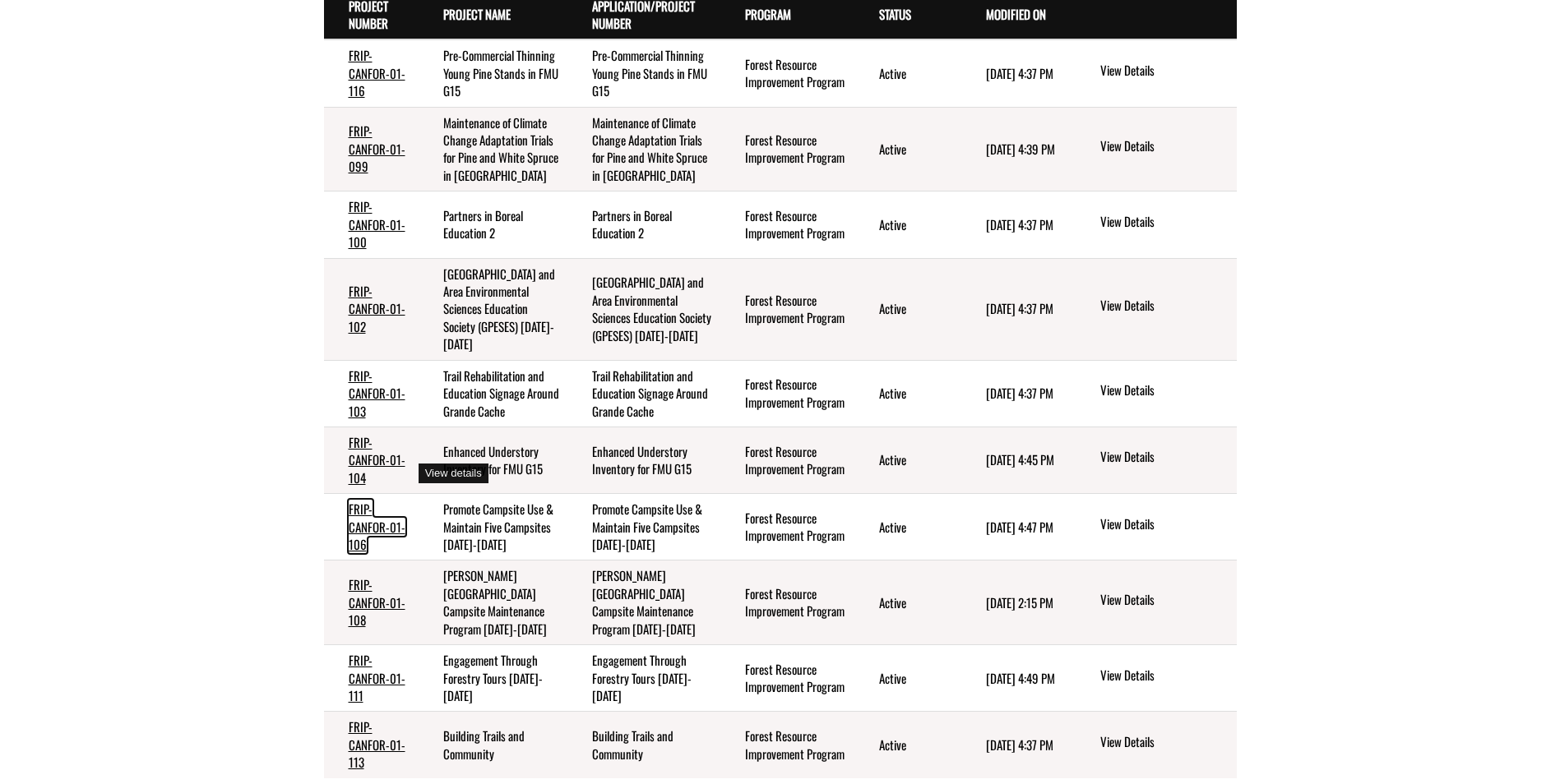
click at [373, 500] on link "FRIP-CANFOR-01-106" at bounding box center [377, 526] width 57 height 54
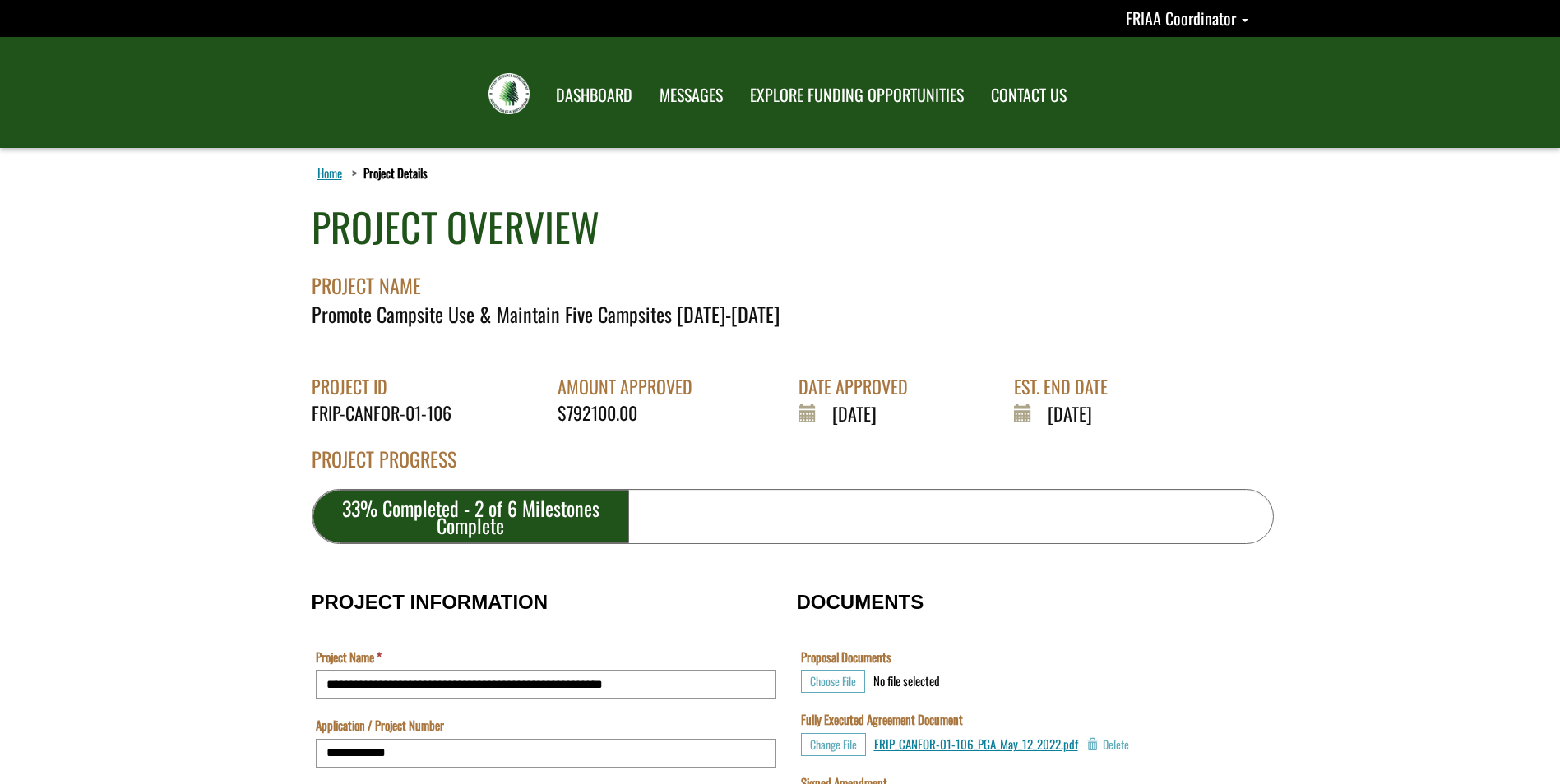
click at [324, 173] on link "Home" at bounding box center [330, 173] width 31 height 21
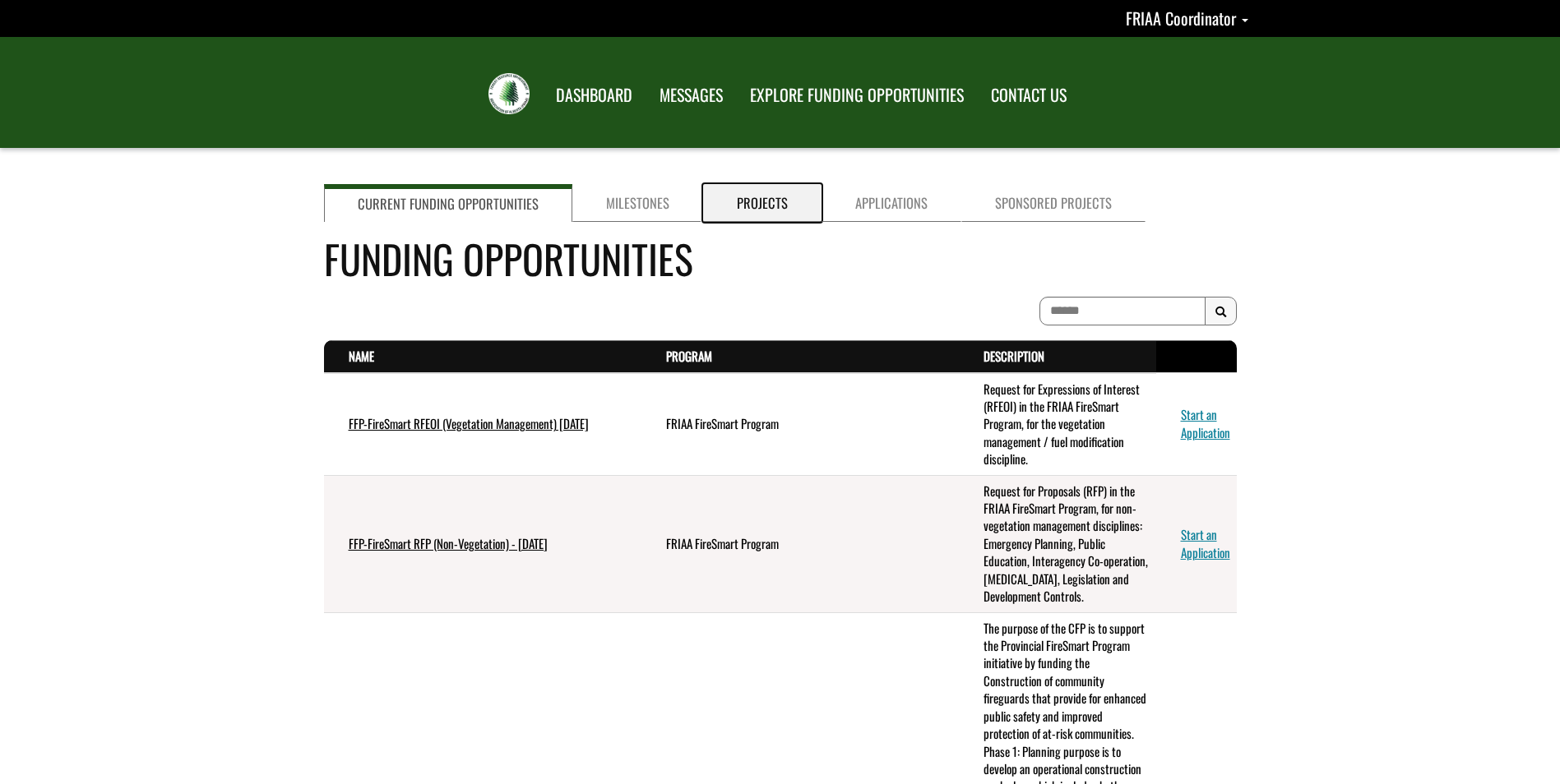
click at [763, 206] on link "Projects" at bounding box center [762, 203] width 118 height 38
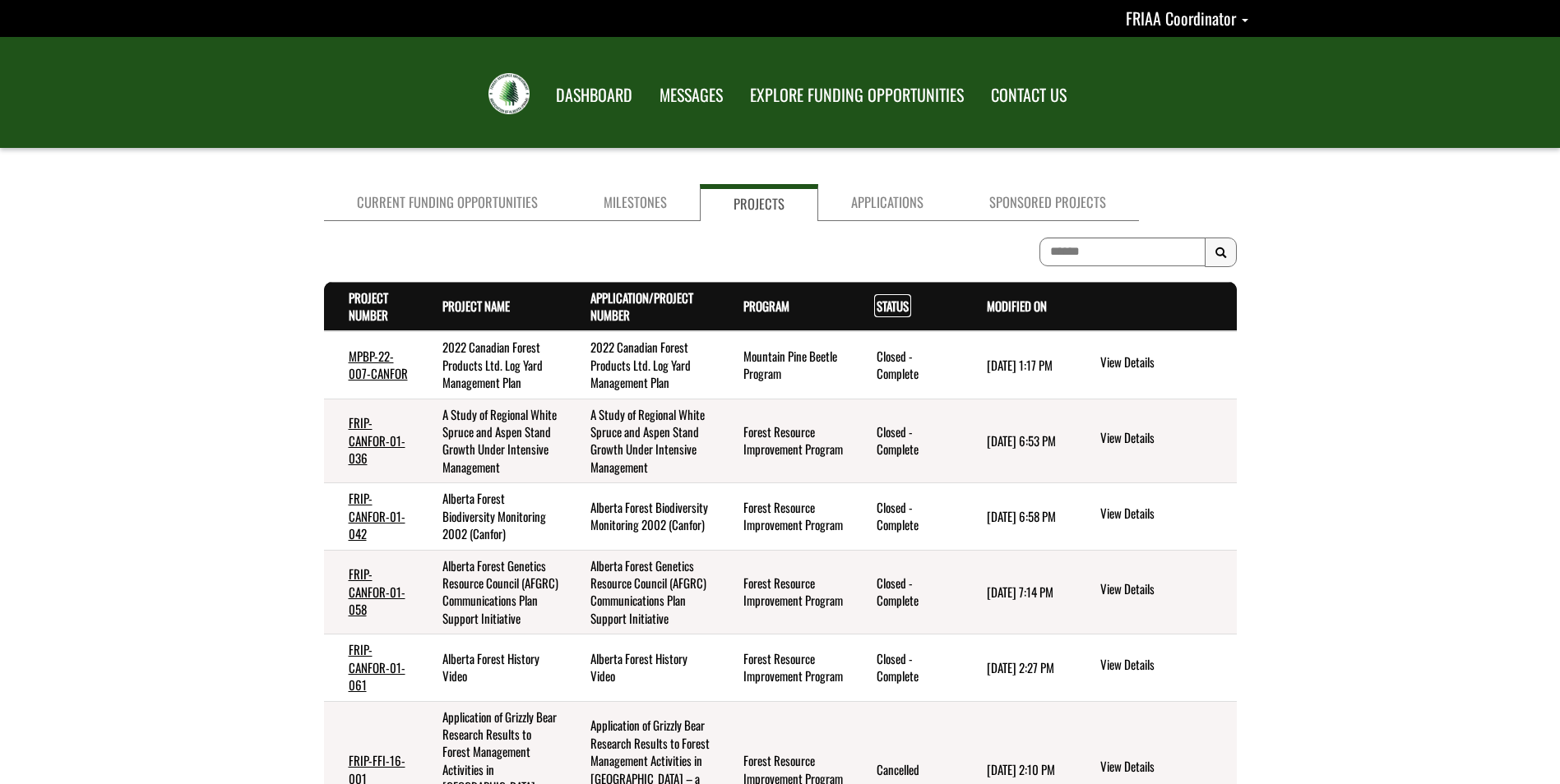
click at [895, 303] on link "Status . sort descending" at bounding box center [892, 306] width 32 height 18
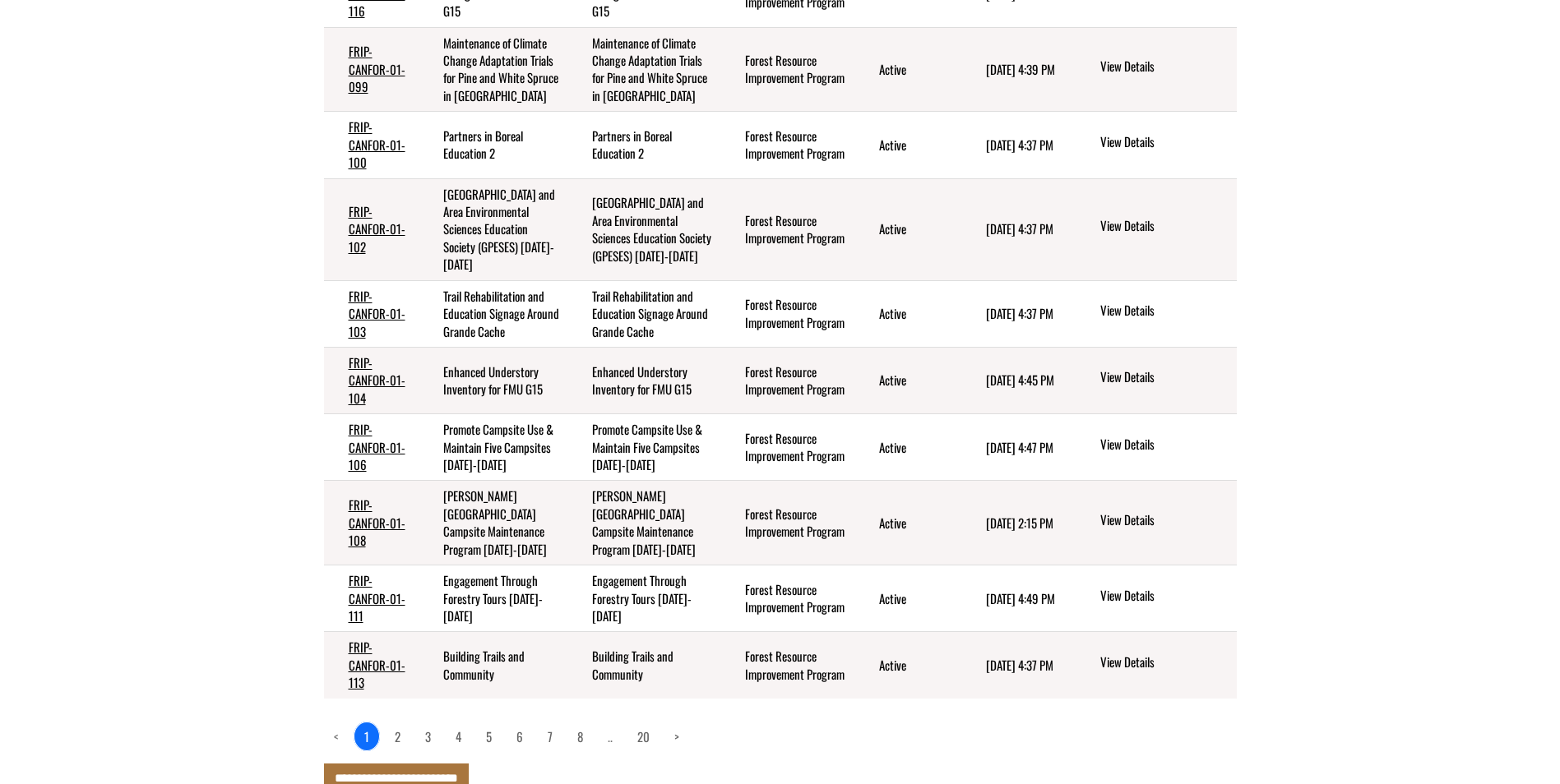
scroll to position [374, 0]
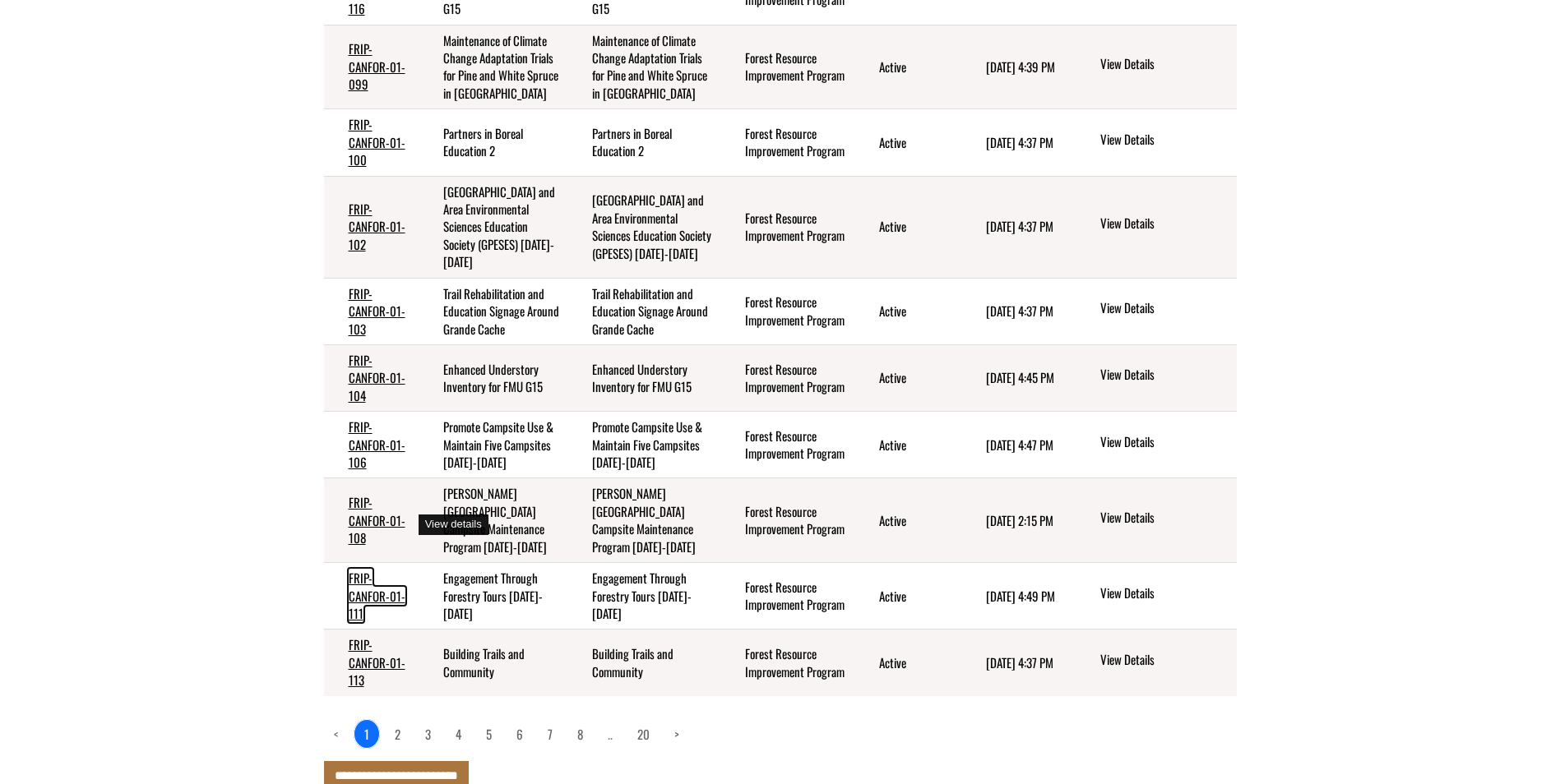
click at [369, 569] on link "FRIP-CANFOR-01-111" at bounding box center [377, 596] width 57 height 54
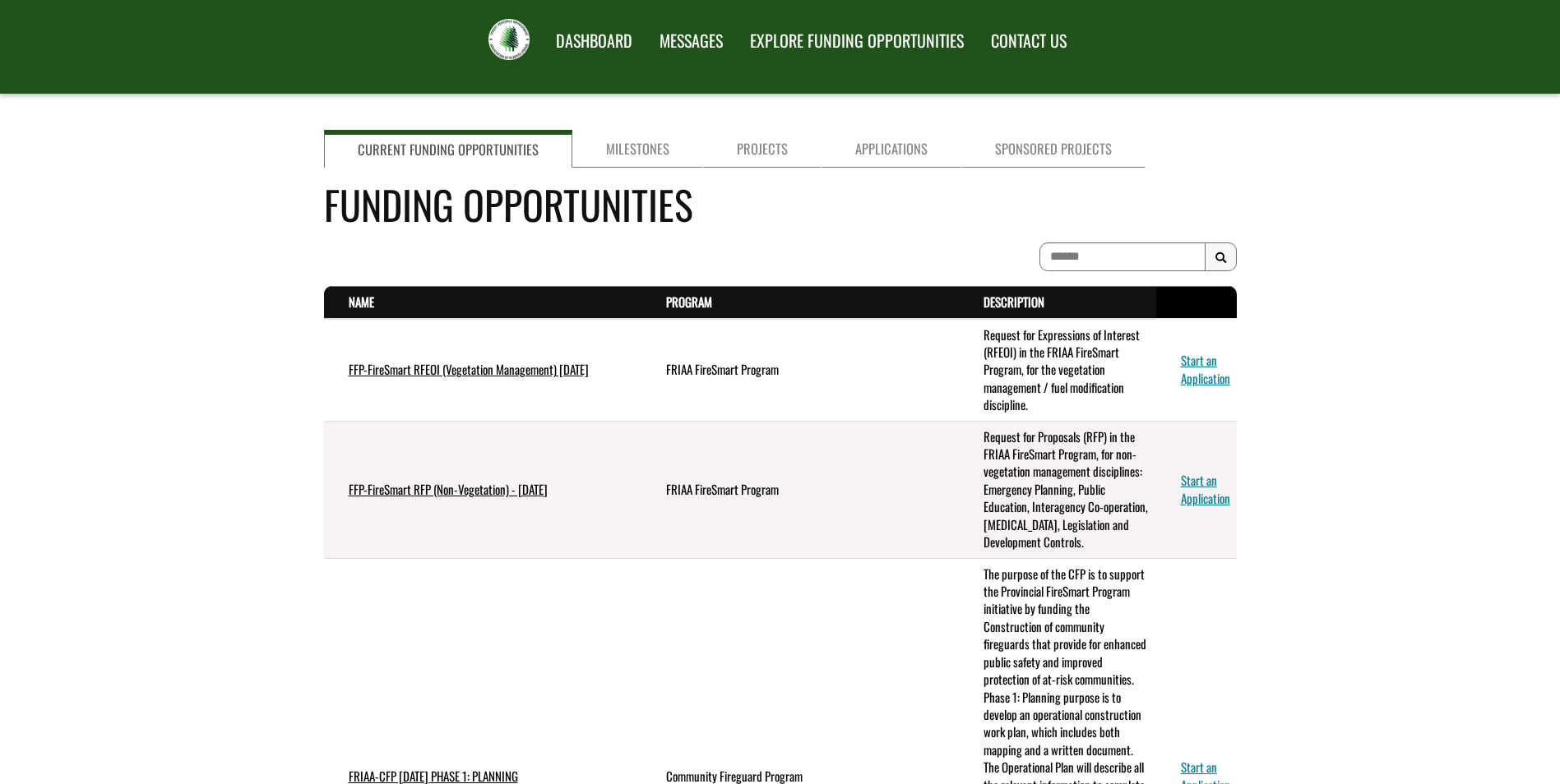
scroll to position [83, 0]
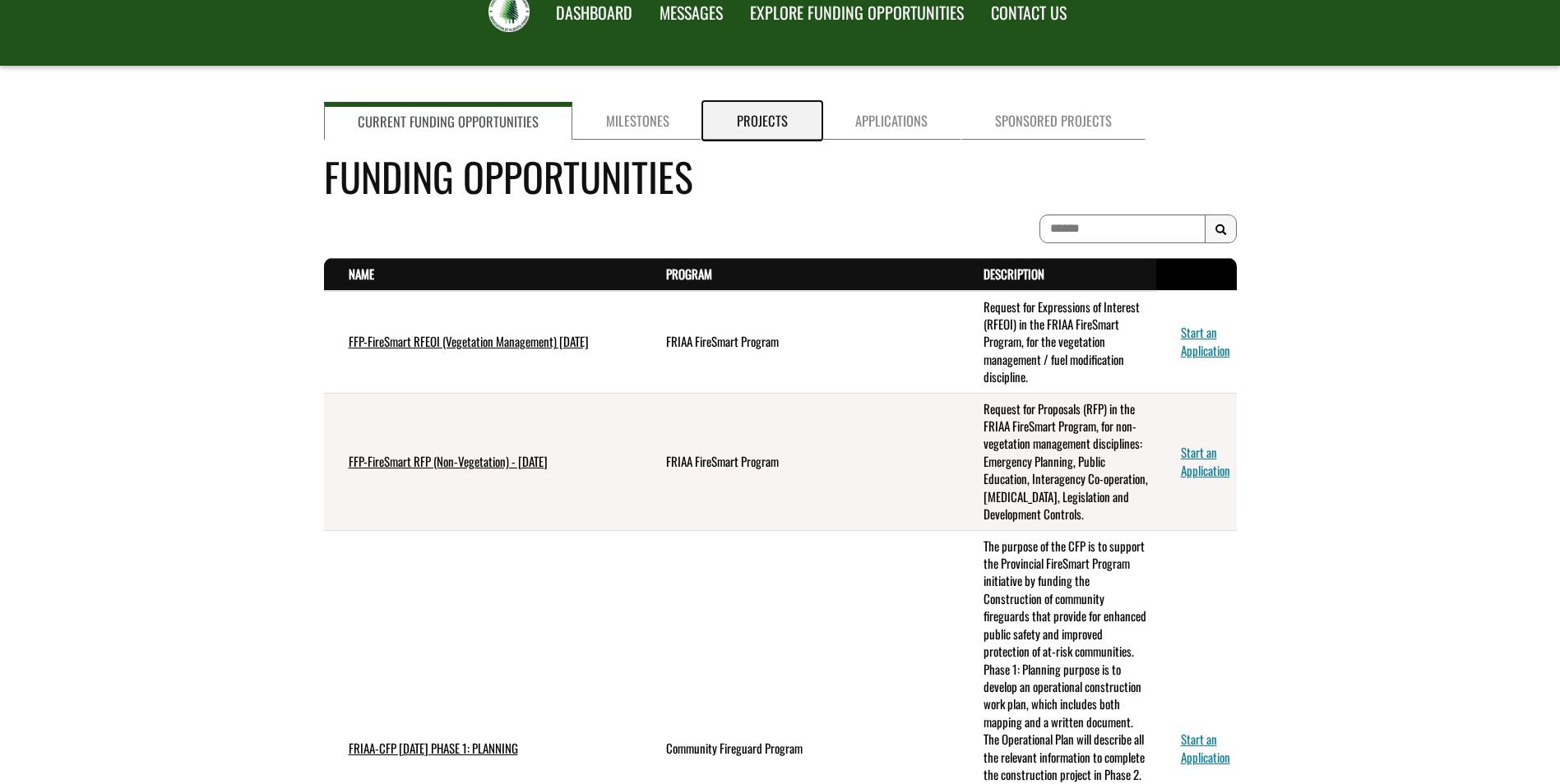
click at [754, 107] on link "Projects" at bounding box center [762, 121] width 118 height 38
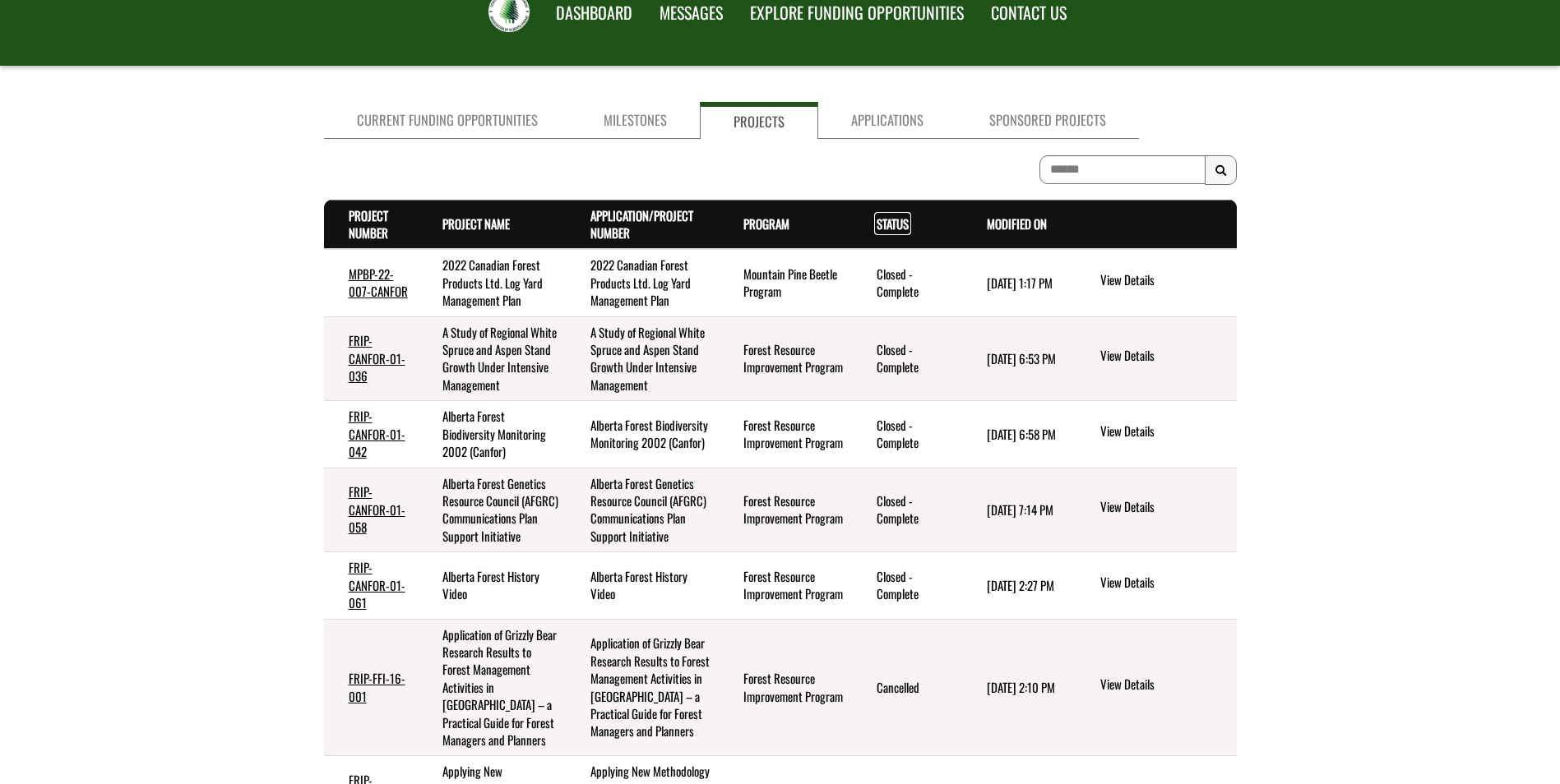
click at [886, 231] on link "Status . sort descending" at bounding box center [892, 224] width 32 height 18
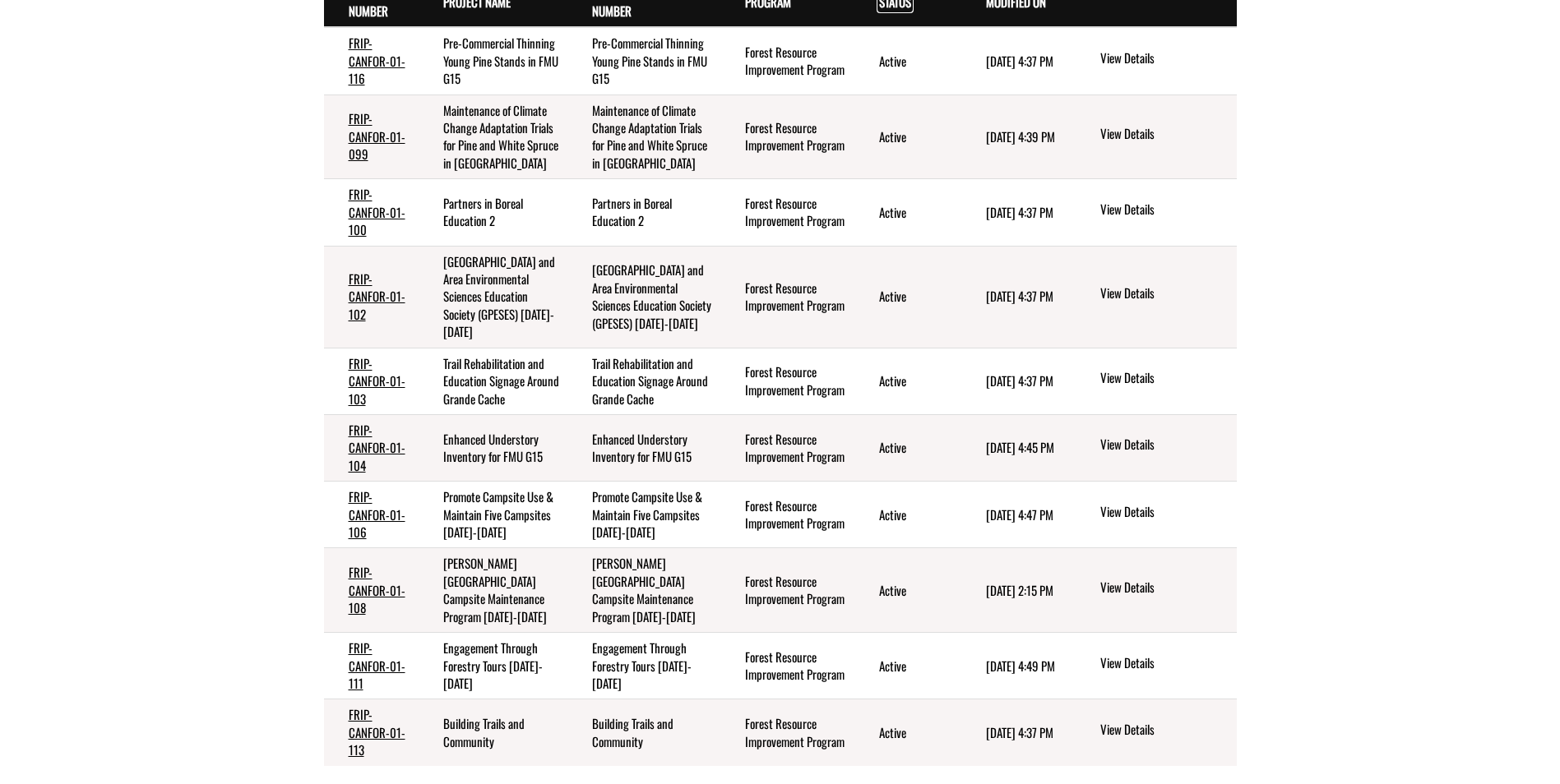
scroll to position [374, 0]
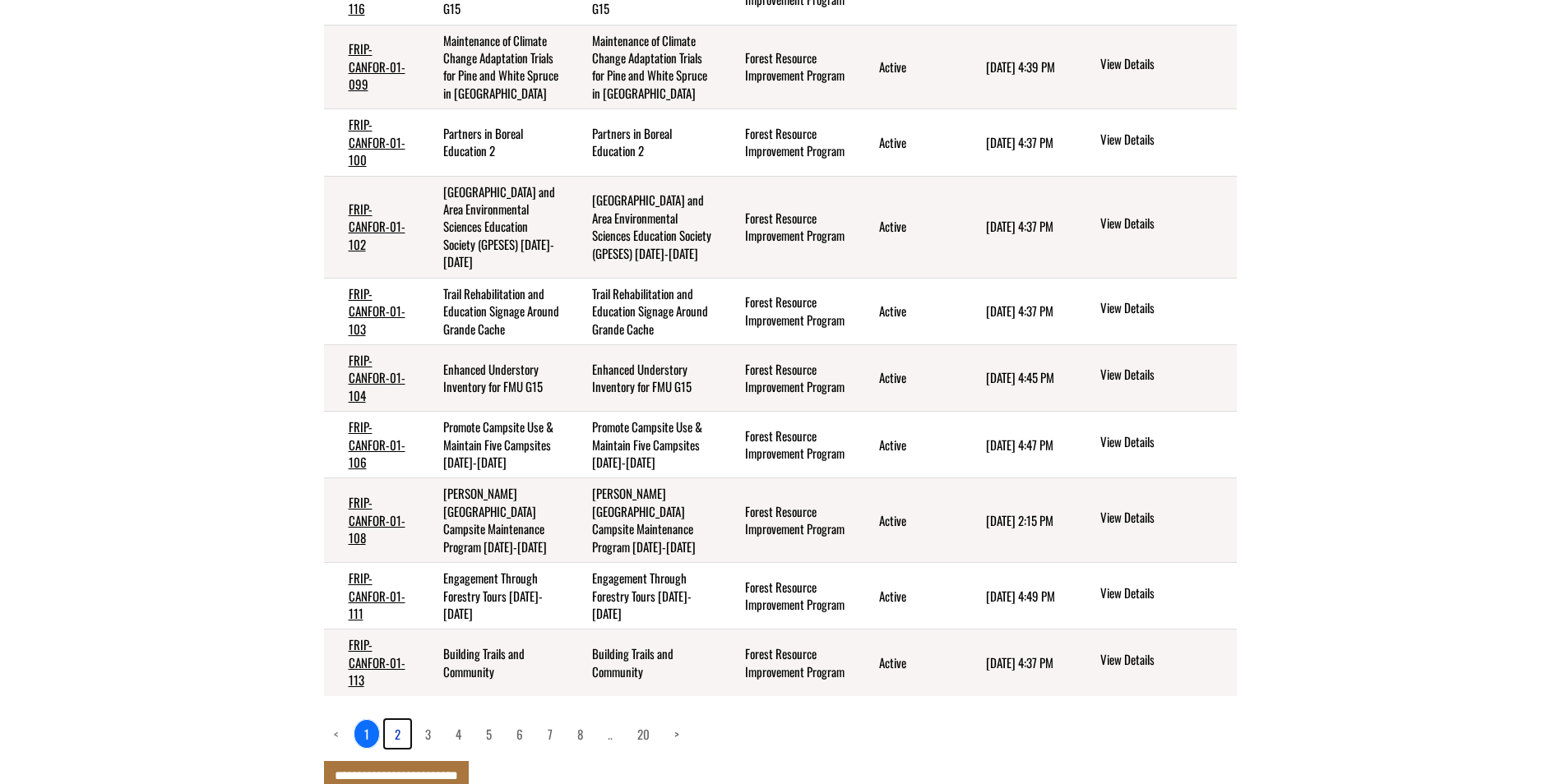
click at [395, 720] on link "2" at bounding box center [397, 734] width 26 height 28
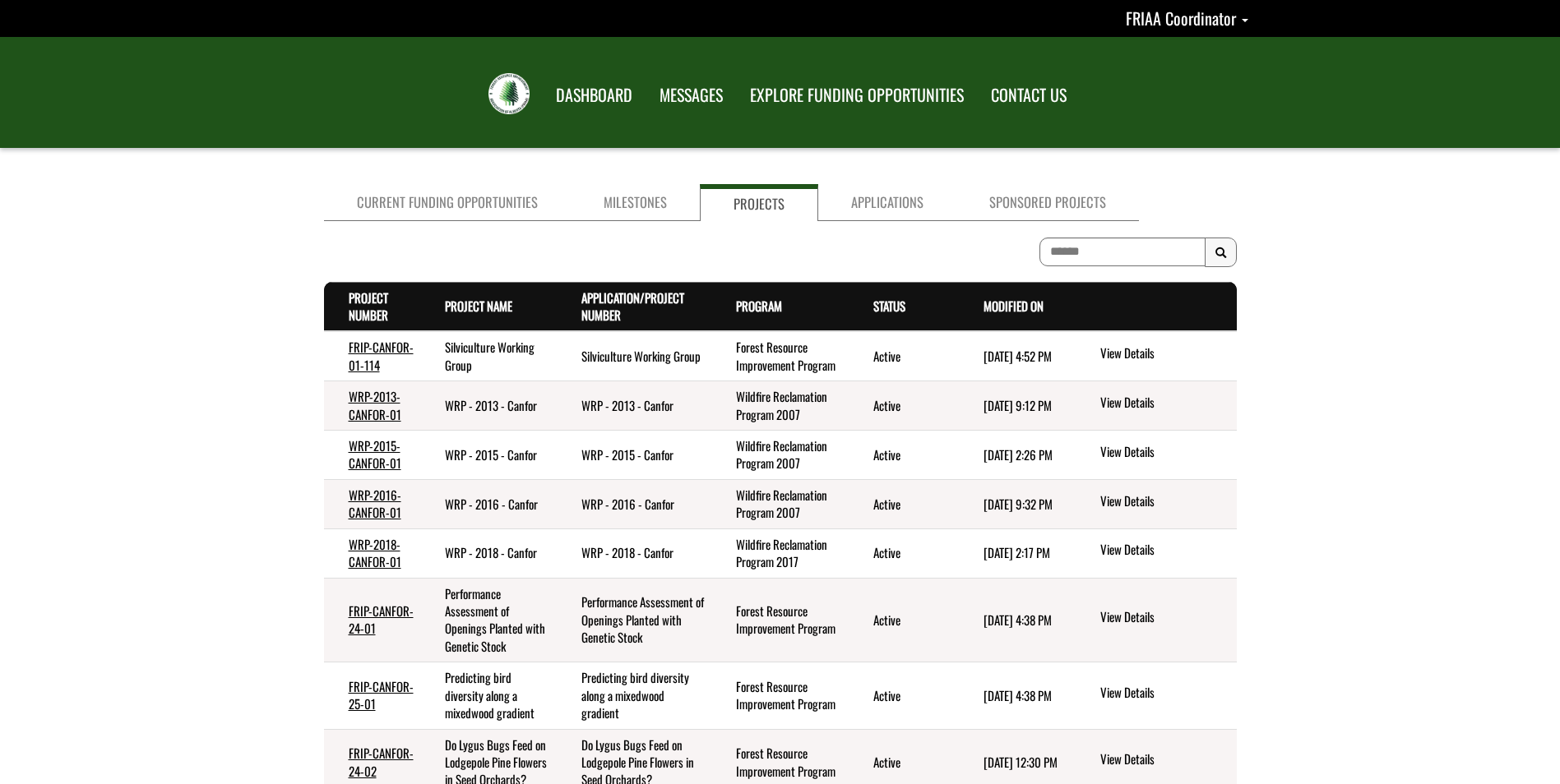
scroll to position [357, 0]
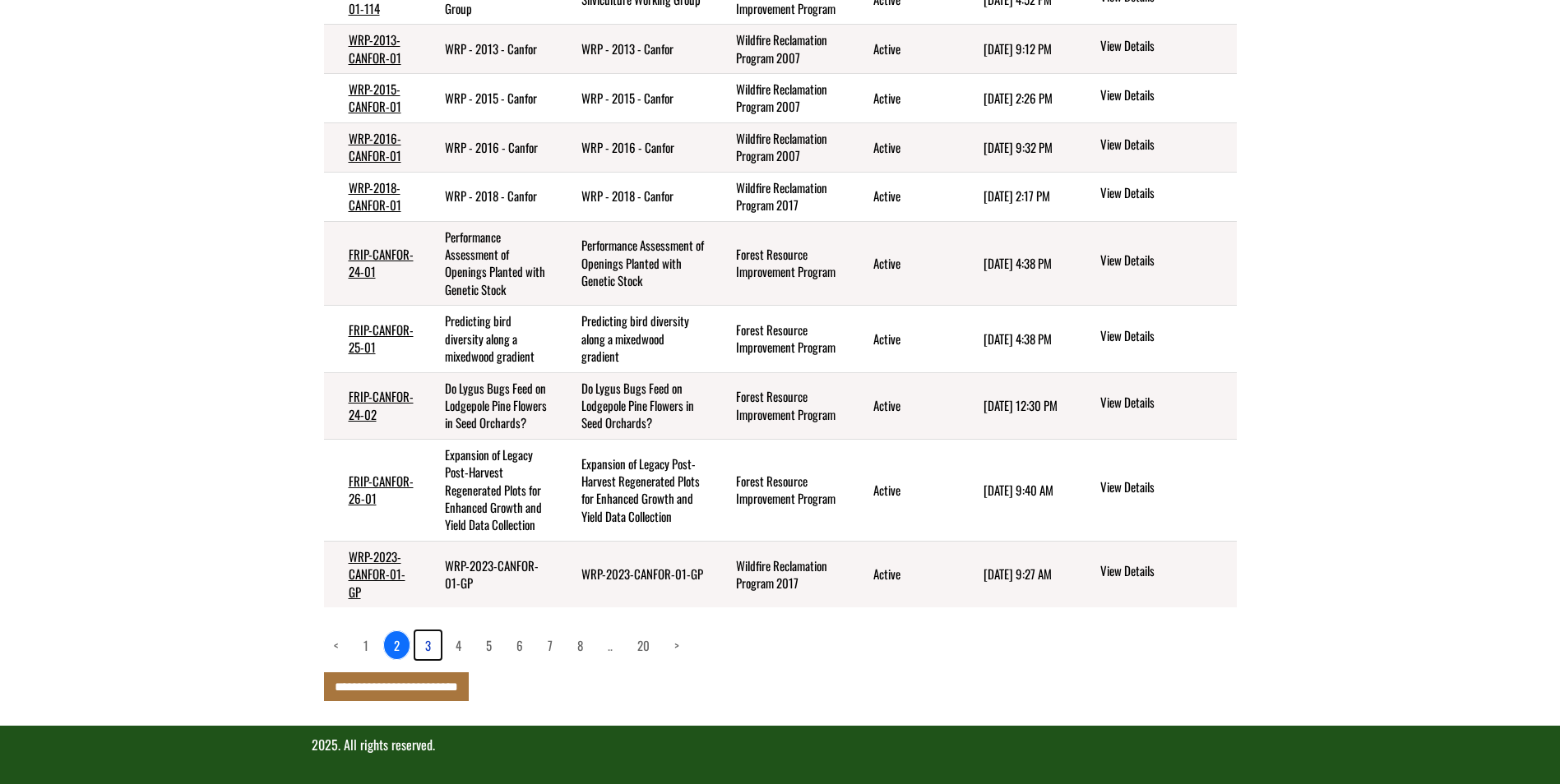
click at [419, 643] on link "3" at bounding box center [427, 645] width 26 height 28
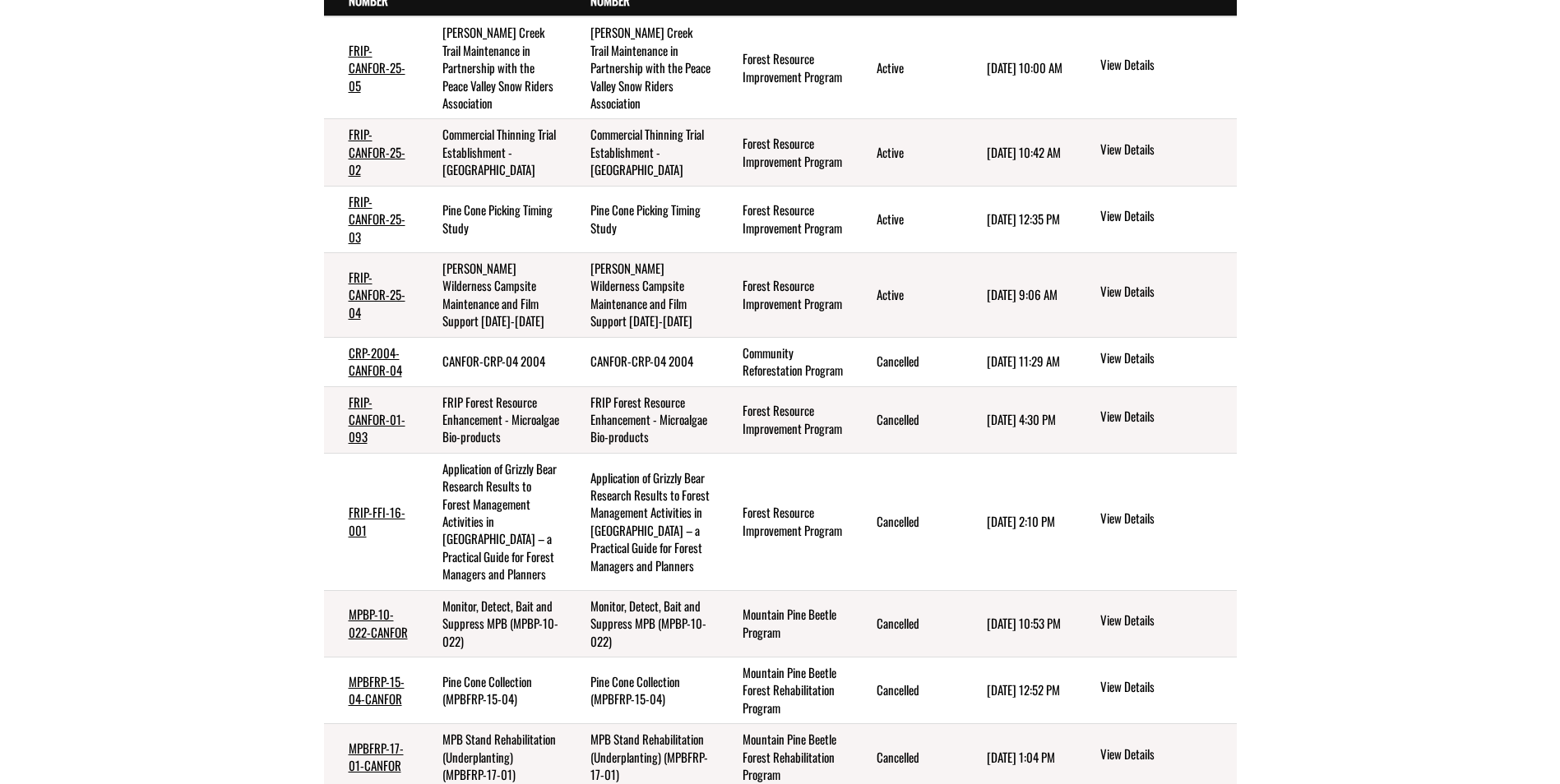
scroll to position [286, 0]
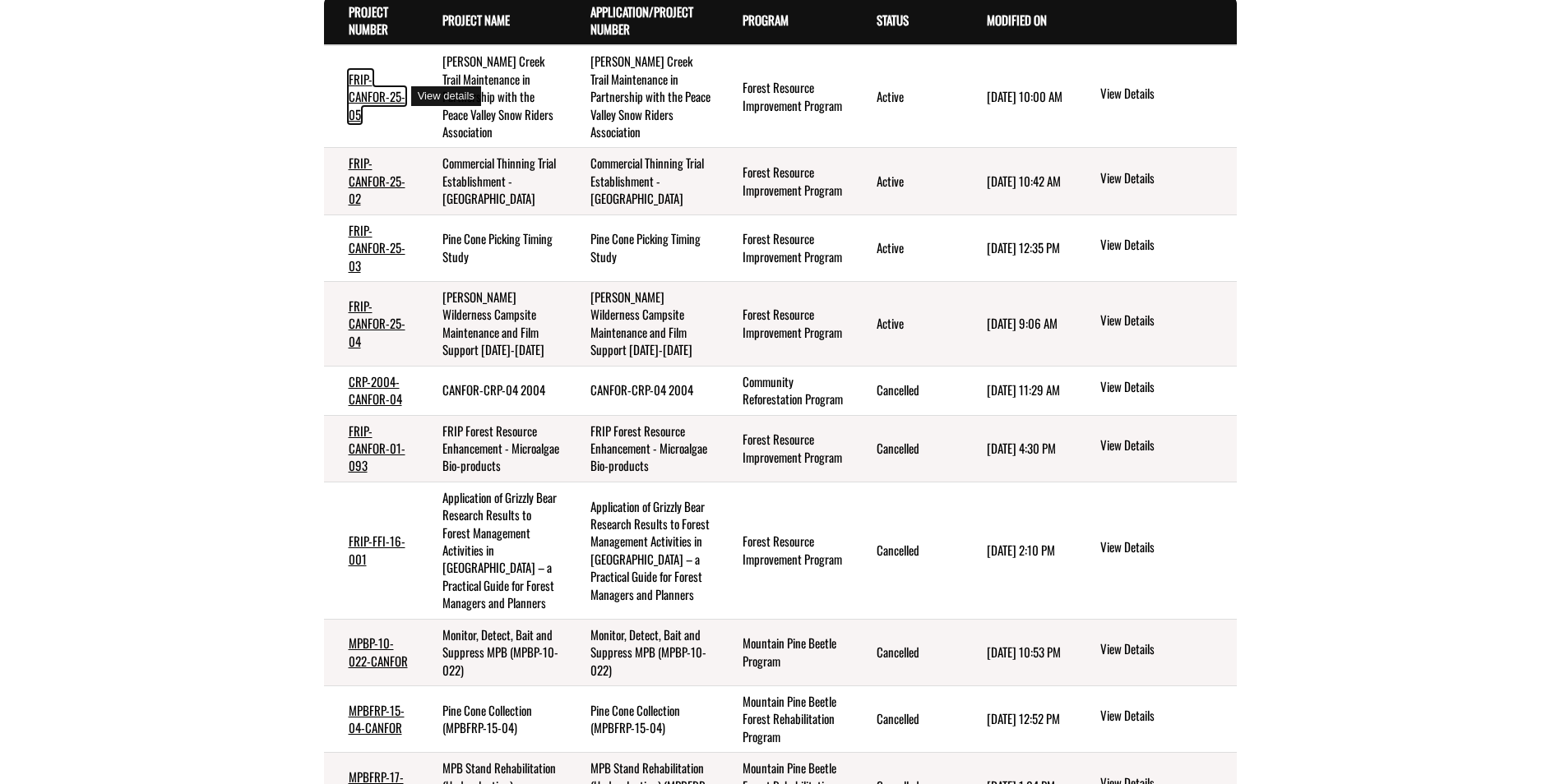
click at [383, 98] on link "FRIP-CANFOR-25-05" at bounding box center [377, 97] width 57 height 54
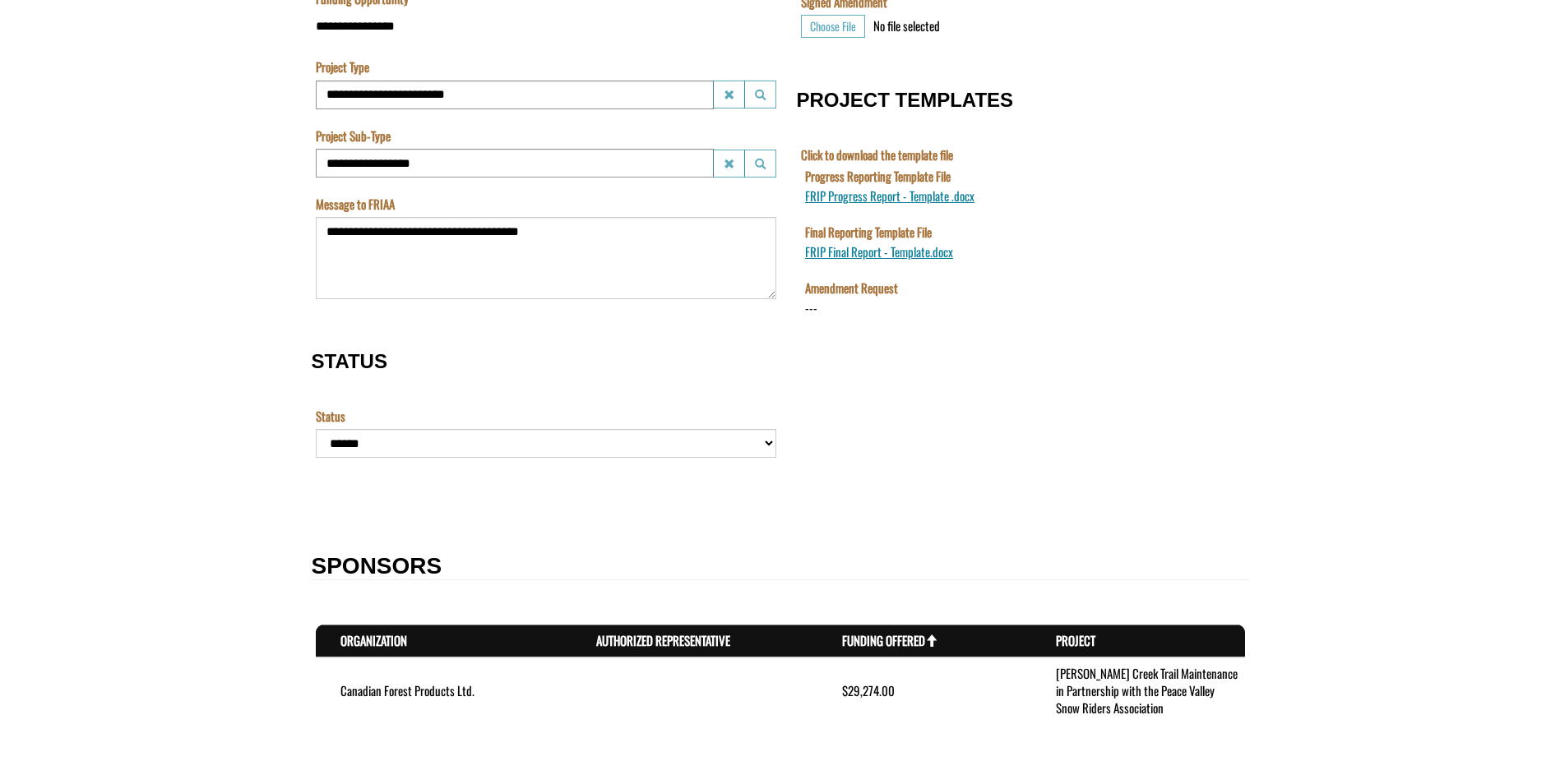
scroll to position [576, 0]
